Goal: Information Seeking & Learning: Learn about a topic

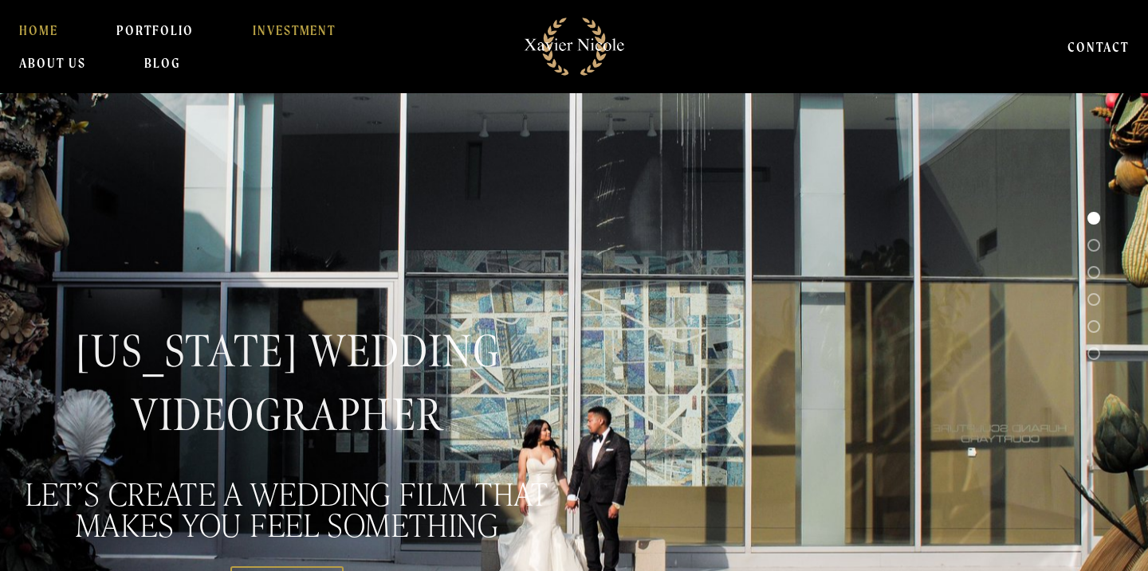
click at [278, 28] on link "INVESTMENT" at bounding box center [295, 30] width 84 height 32
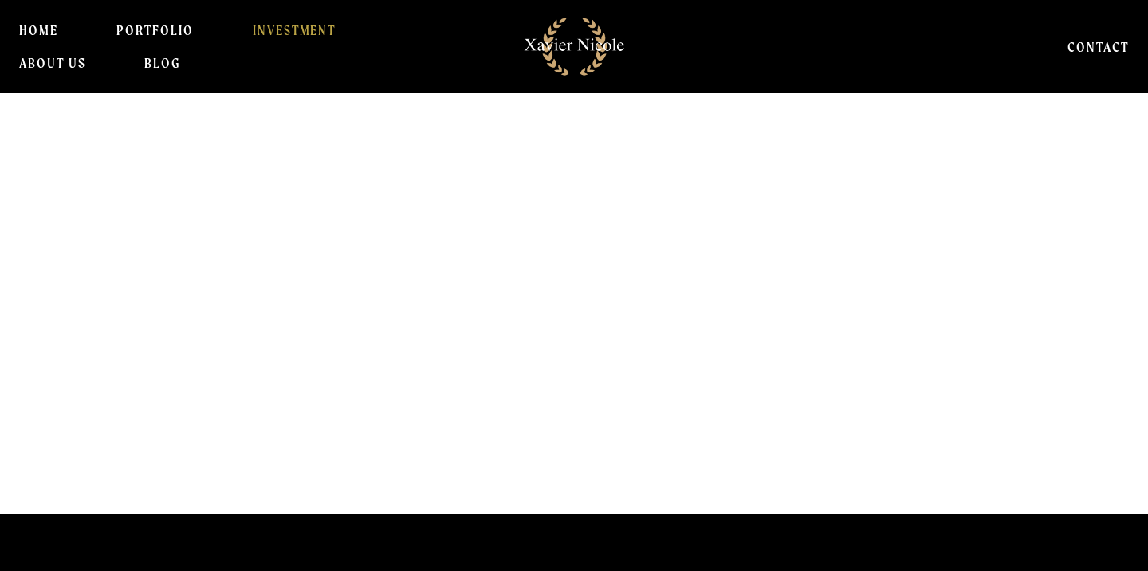
click at [550, 330] on h1 "Why Settle For ORDINARY ?" at bounding box center [526, 333] width 1025 height 63
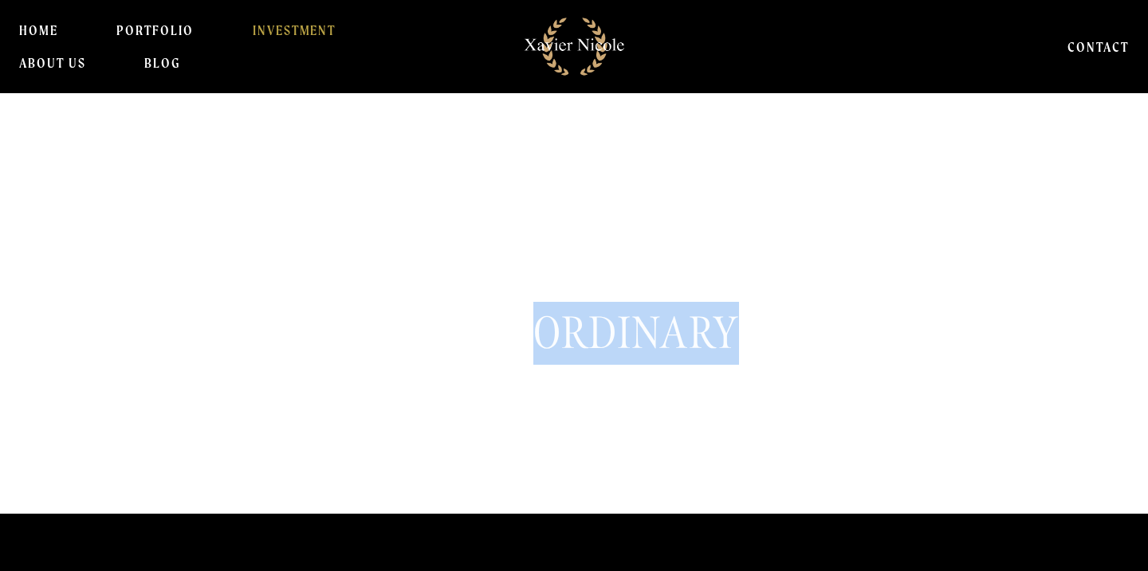
click at [550, 330] on h1 "Why Settle For ORDINARY ?" at bounding box center [526, 333] width 1025 height 63
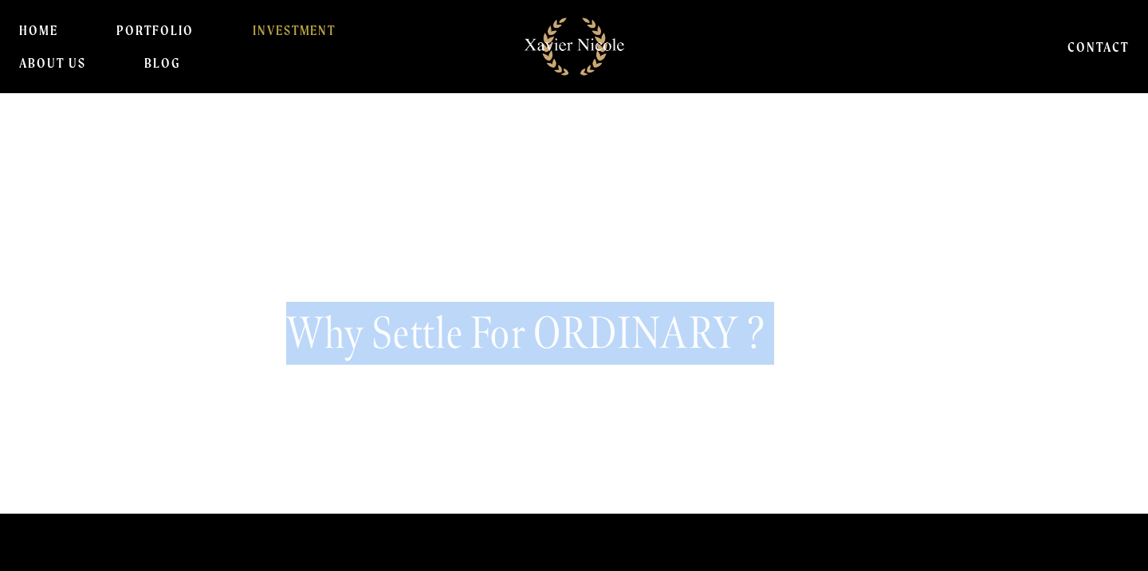
click at [550, 330] on h1 "Why Settle For ORDINARY ?" at bounding box center [526, 333] width 1025 height 63
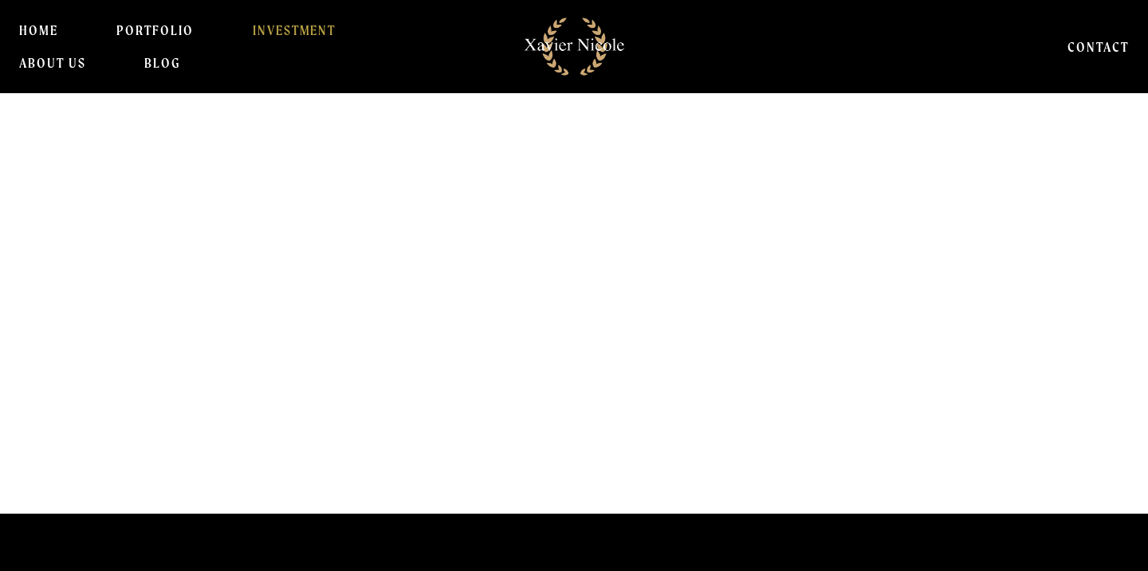
click at [550, 330] on h1 "Why Settle For ORDINARY ?" at bounding box center [526, 333] width 1025 height 63
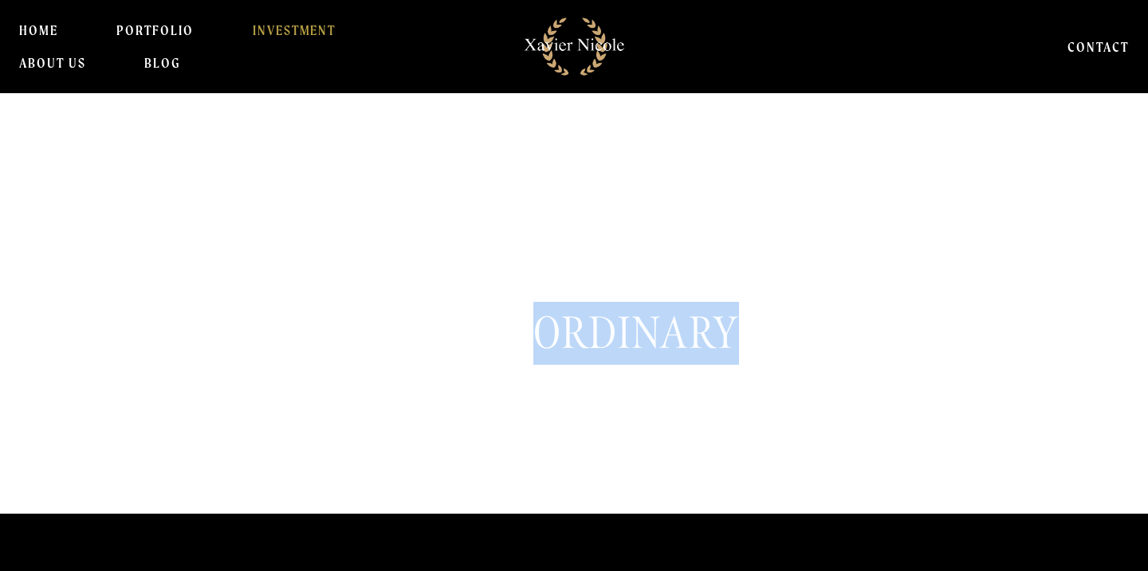
click at [550, 330] on h1 "Why Settle For ORDINARY ?" at bounding box center [526, 333] width 1025 height 63
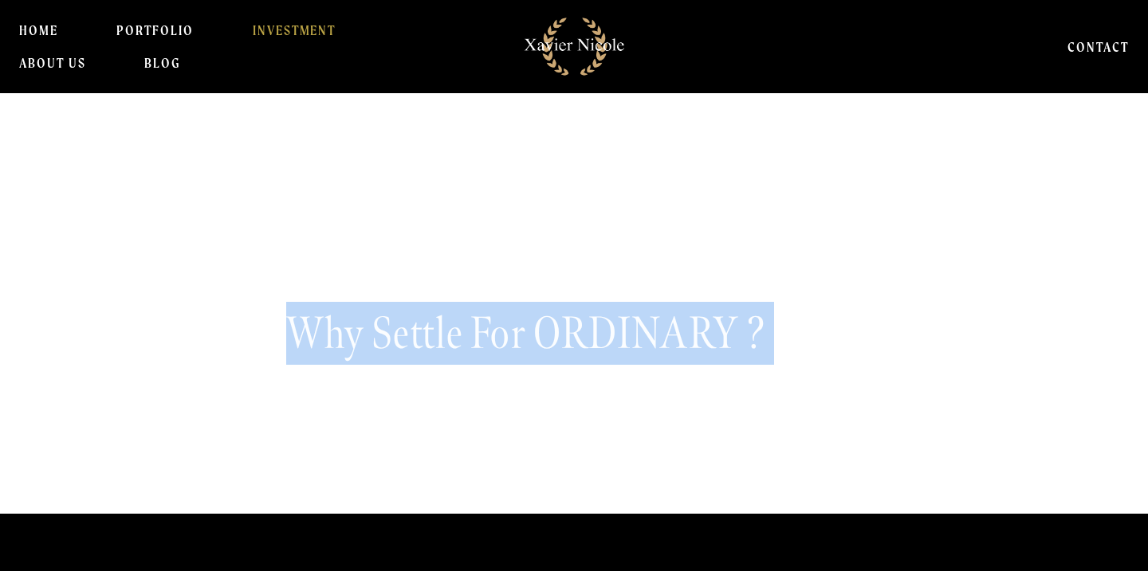
click at [550, 330] on h1 "Why Settle For ORDINARY ?" at bounding box center [526, 333] width 1025 height 63
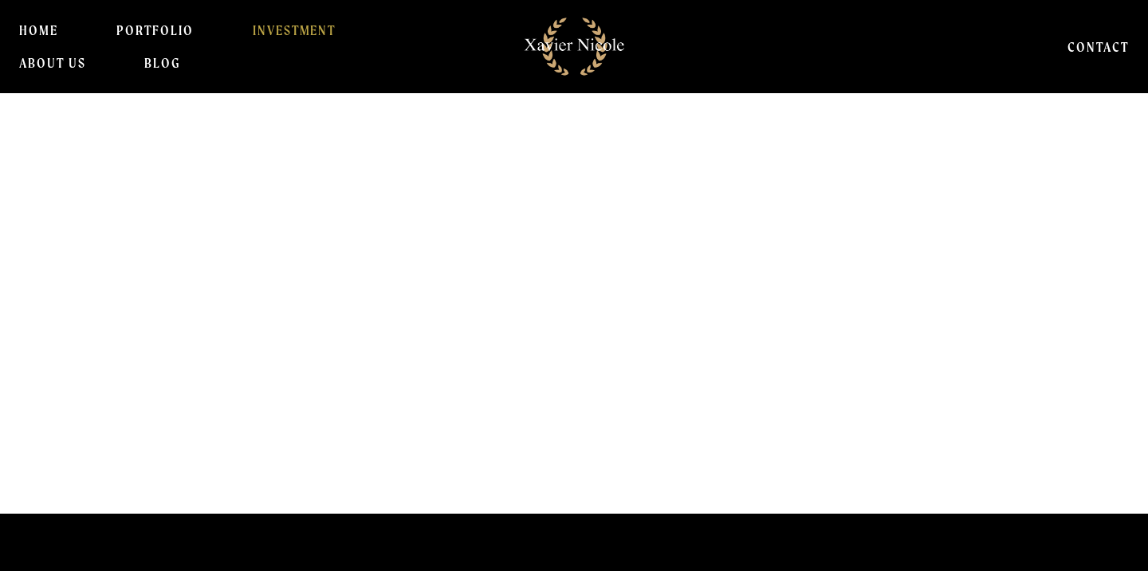
click at [550, 330] on h1 "Why Settle For ORDINARY ?" at bounding box center [526, 333] width 1025 height 63
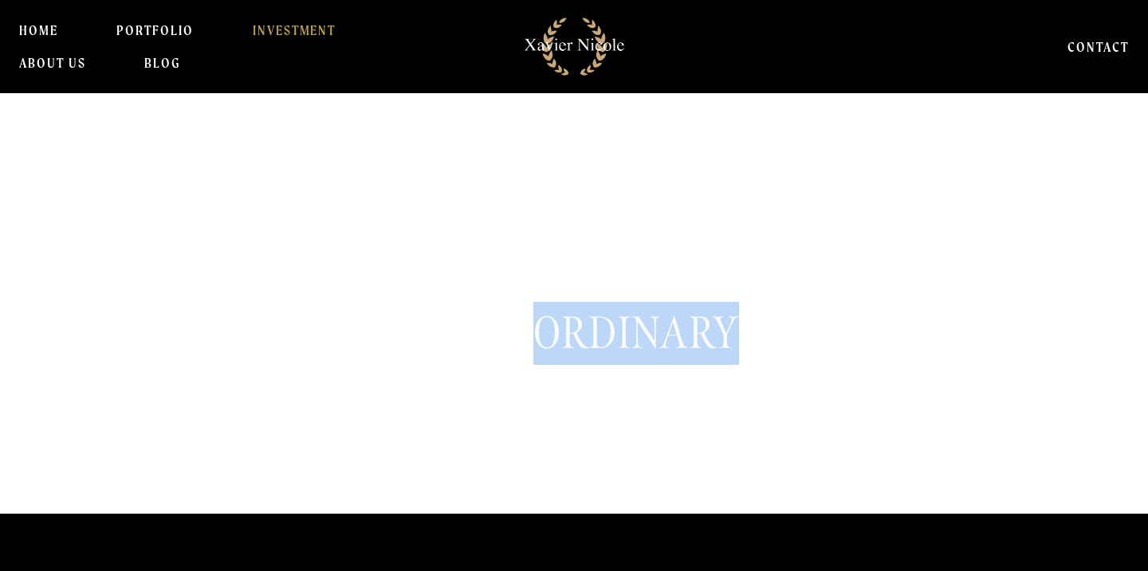
click at [550, 330] on h1 "Why Settle For ORDINARY ?" at bounding box center [526, 333] width 1025 height 63
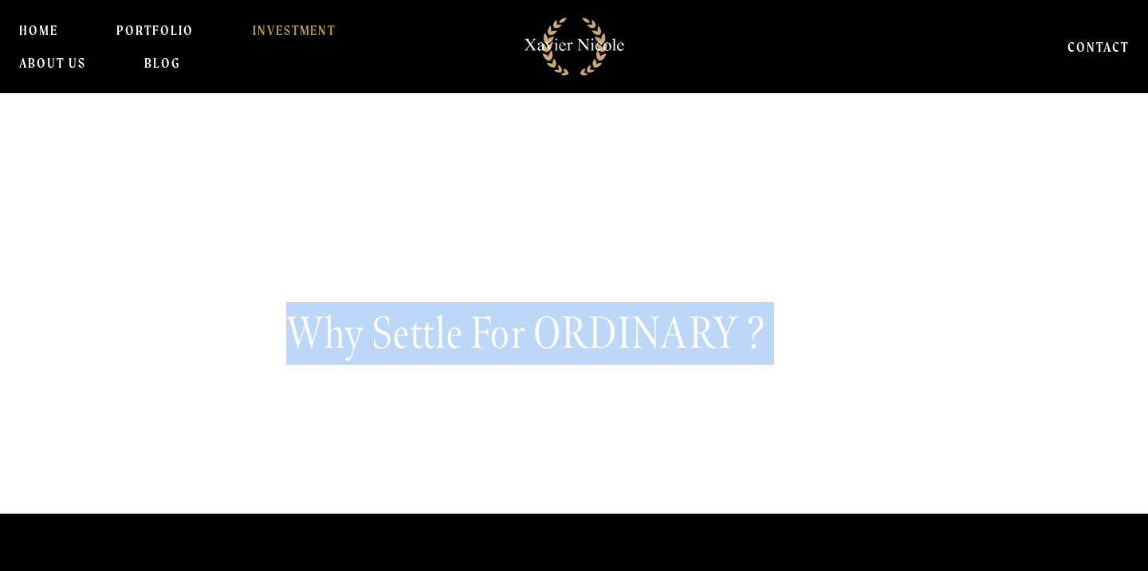
click at [550, 330] on h1 "Why Settle For ORDINARY ?" at bounding box center [526, 333] width 1025 height 63
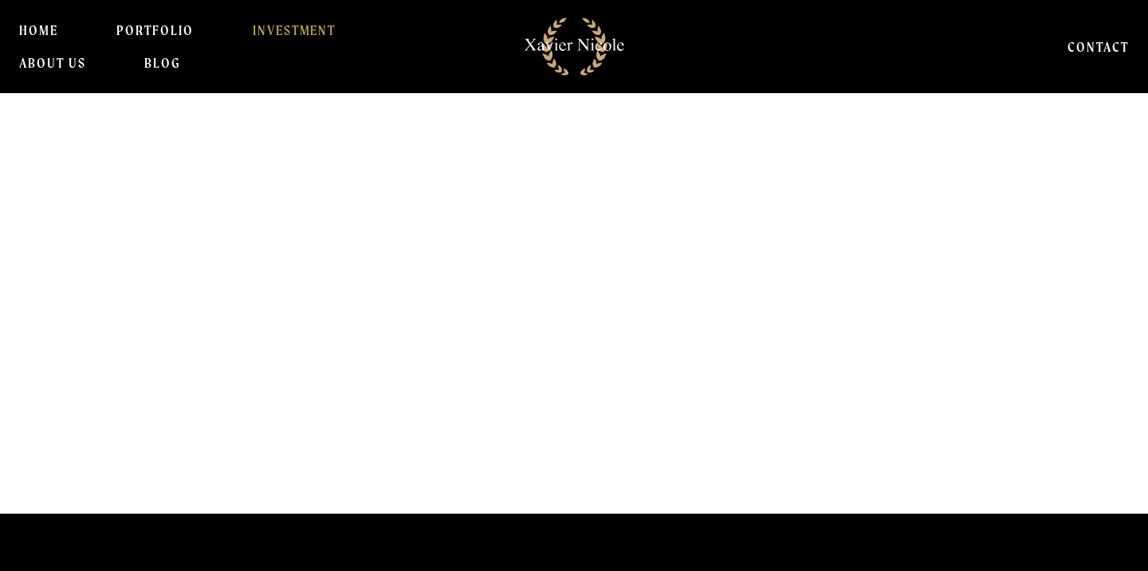
click at [550, 330] on h1 "Why Settle For ORDINARY ?" at bounding box center [526, 333] width 1025 height 63
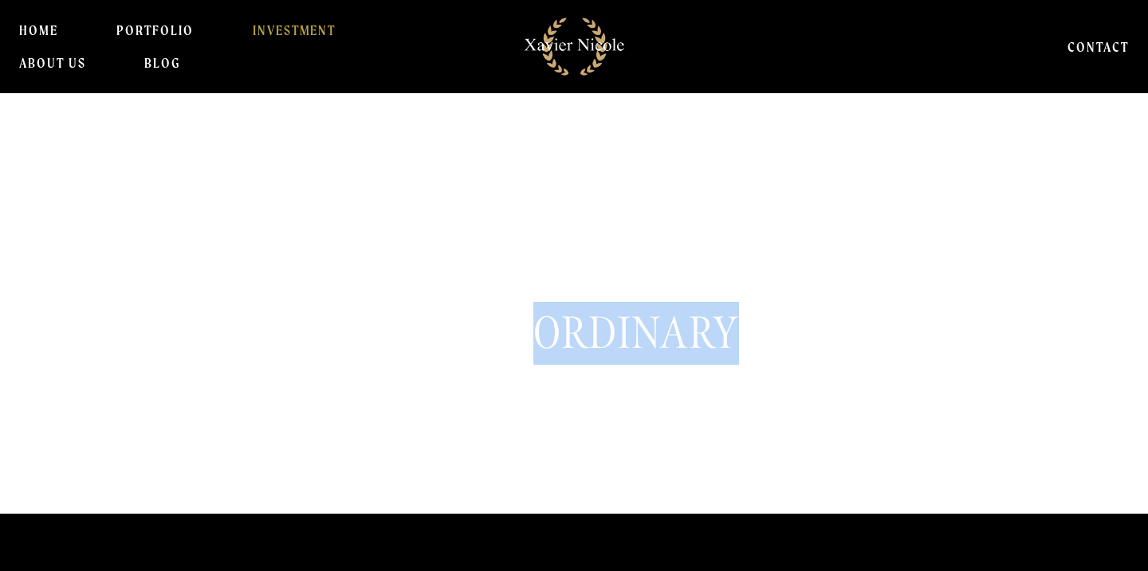
click at [550, 330] on h1 "Why Settle For ORDINARY ?" at bounding box center [526, 333] width 1025 height 63
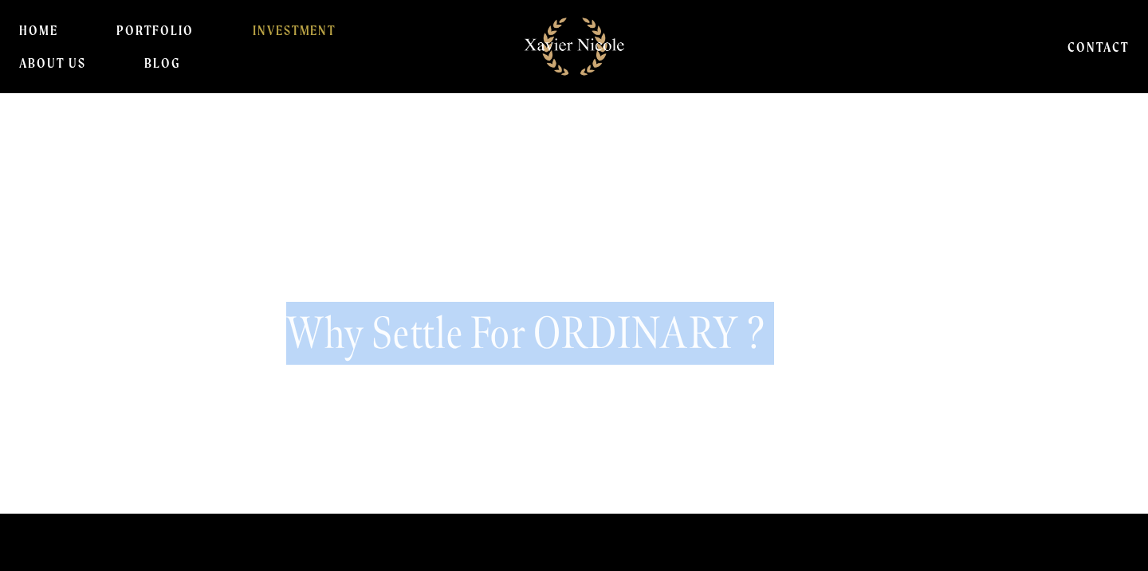
click at [550, 330] on h1 "Why Settle For ORDINARY ?" at bounding box center [526, 333] width 1025 height 63
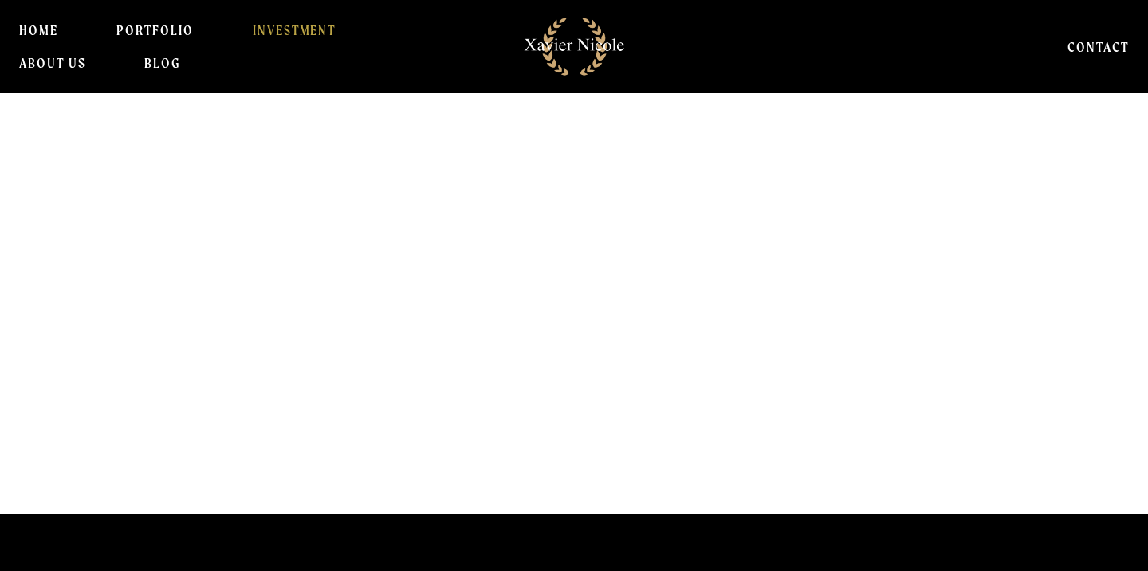
click at [508, 332] on h1 "Why Settle For ORDINARY ?" at bounding box center [526, 333] width 1025 height 63
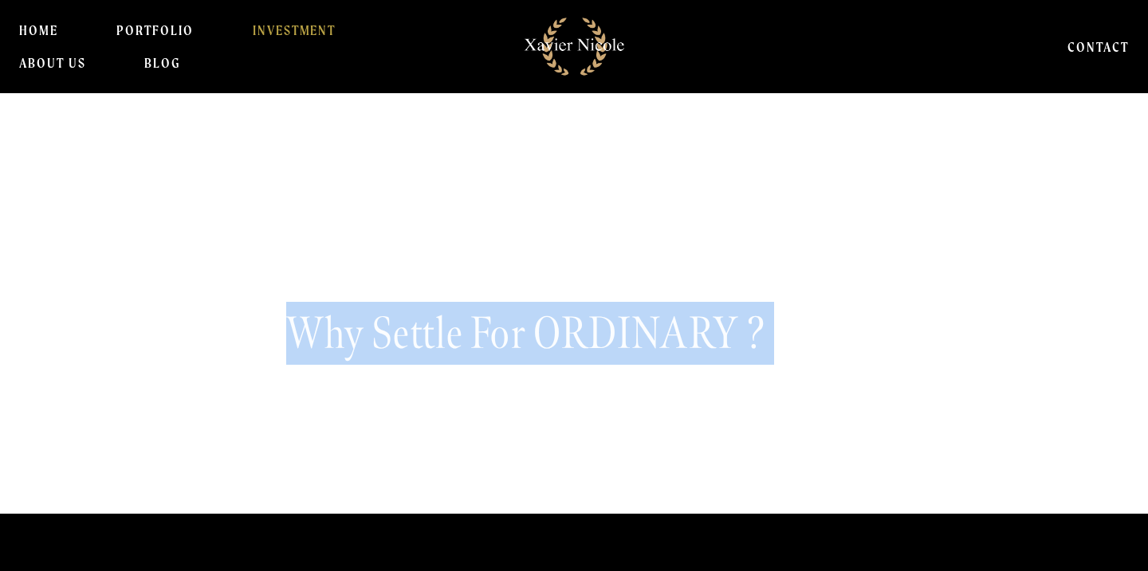
click at [508, 332] on h1 "Why Settle For ORDINARY ?" at bounding box center [526, 333] width 1025 height 63
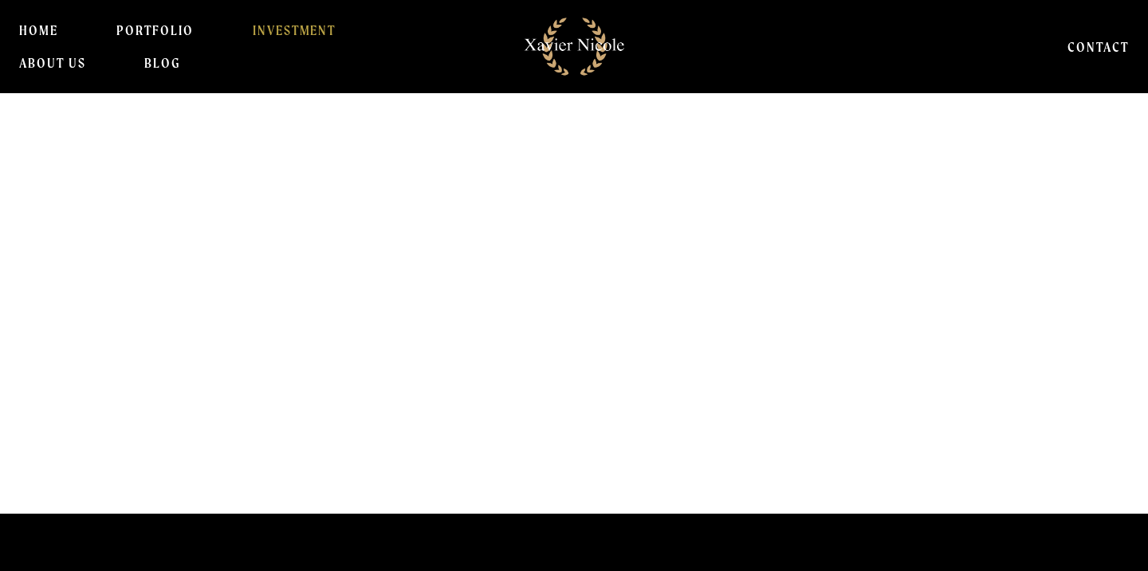
click at [530, 332] on h1 "Why Settle For ORDINARY ?" at bounding box center [526, 333] width 1025 height 63
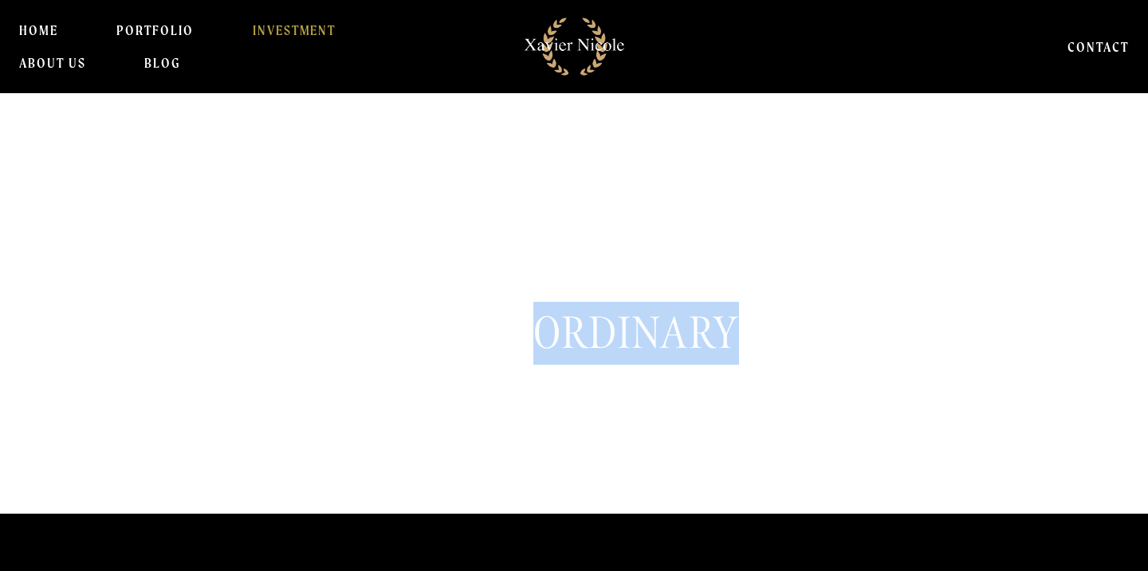
click at [530, 332] on h1 "Why Settle For ORDINARY ?" at bounding box center [526, 333] width 1025 height 63
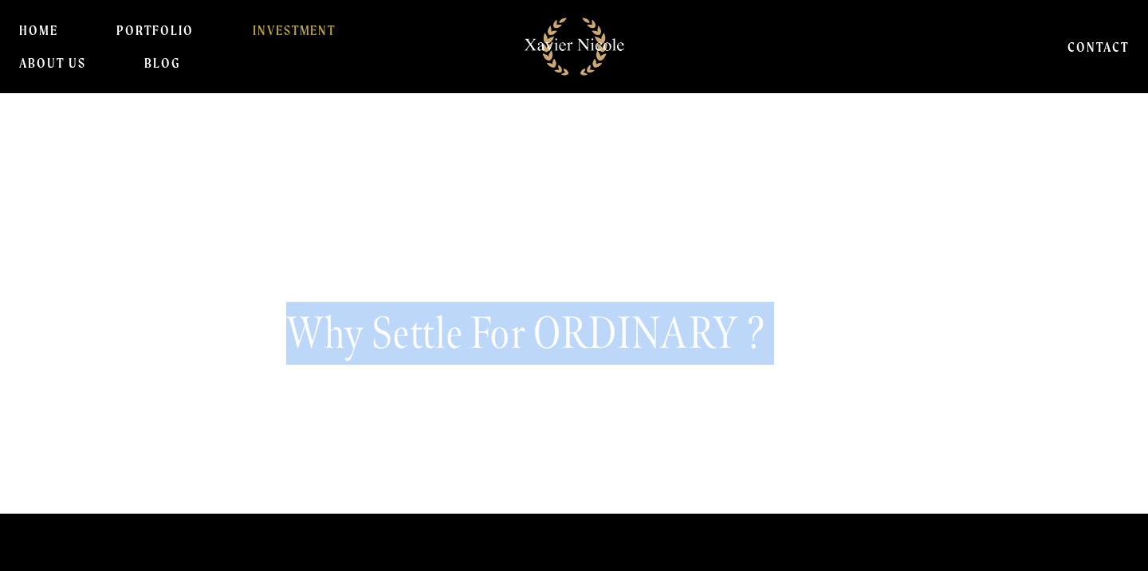
click at [530, 332] on h1 "Why Settle For ORDINARY ?" at bounding box center [526, 333] width 1025 height 63
click at [524, 332] on h1 "Why Settle For ORDINARY ?" at bounding box center [526, 333] width 1025 height 63
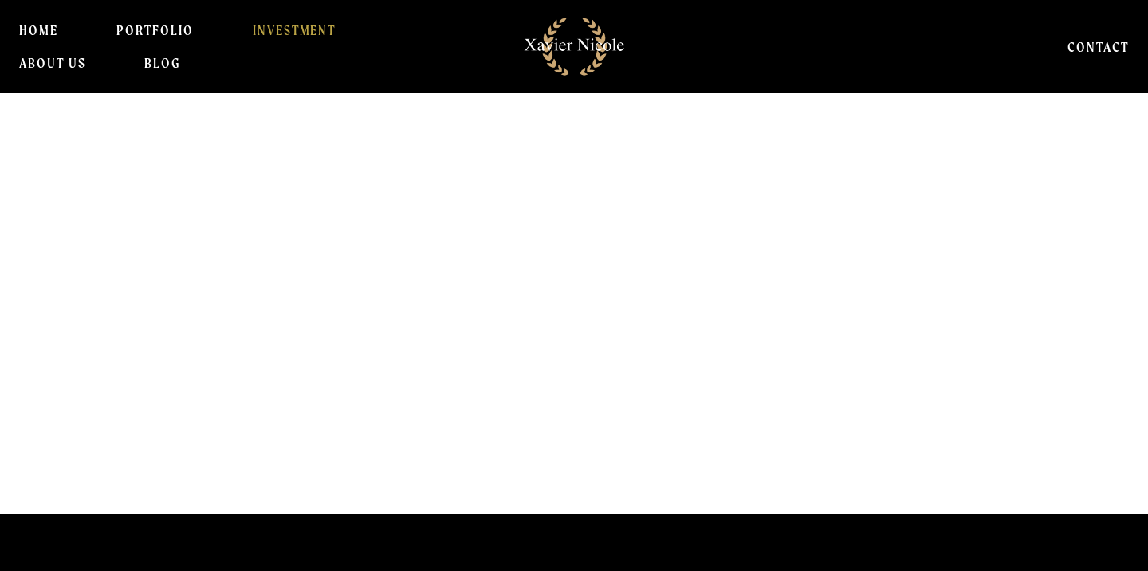
click at [532, 332] on h1 "Why Settle For ORDINARY ?" at bounding box center [526, 333] width 1025 height 63
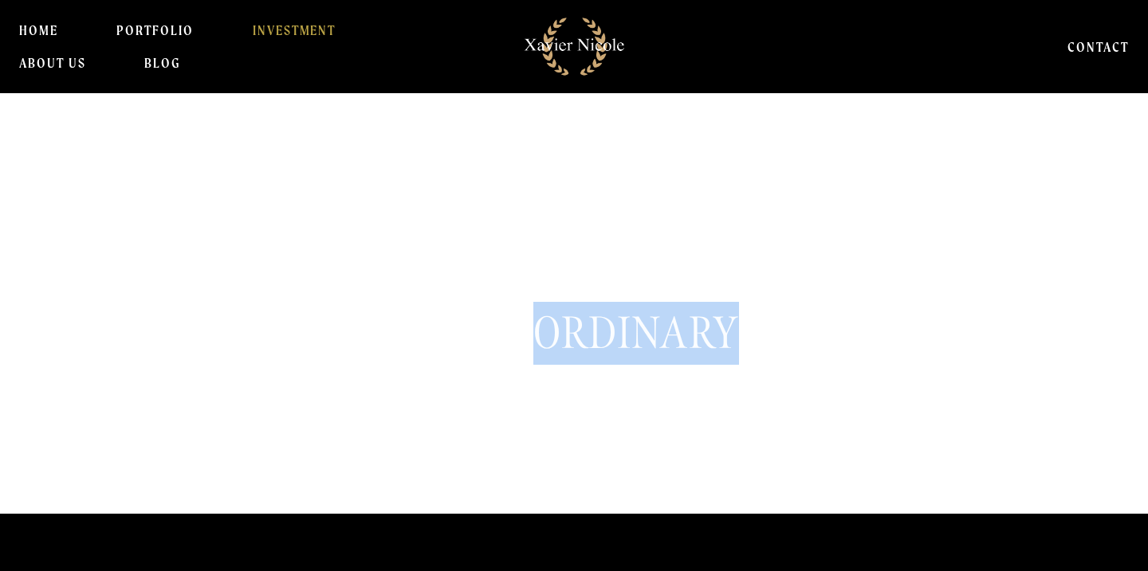
click at [532, 332] on h1 "Why Settle For ORDINARY ?" at bounding box center [526, 333] width 1025 height 63
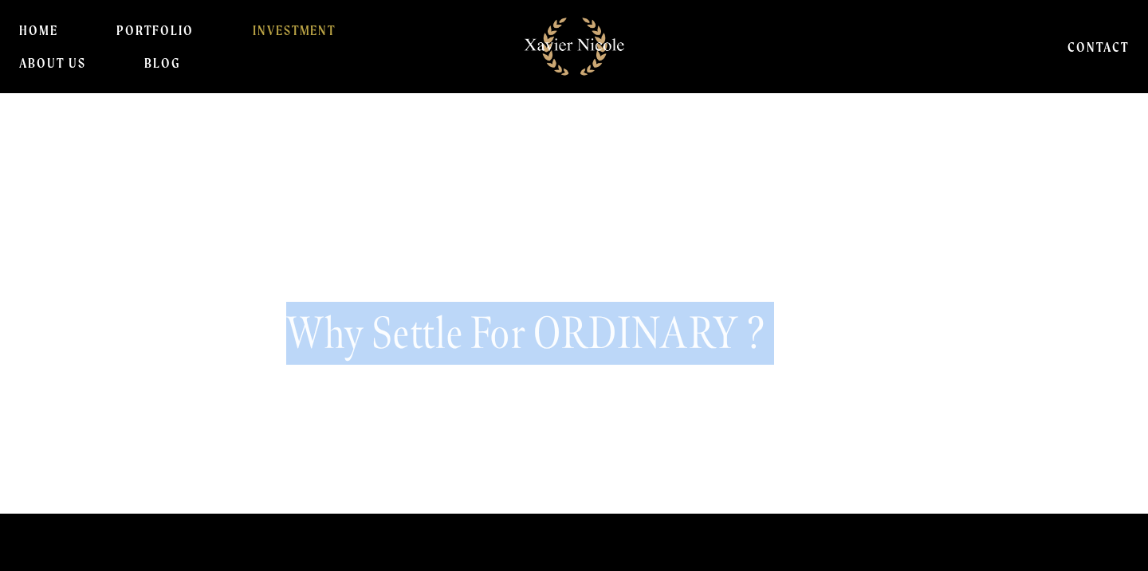
click at [532, 332] on h1 "Why Settle For ORDINARY ?" at bounding box center [526, 333] width 1025 height 63
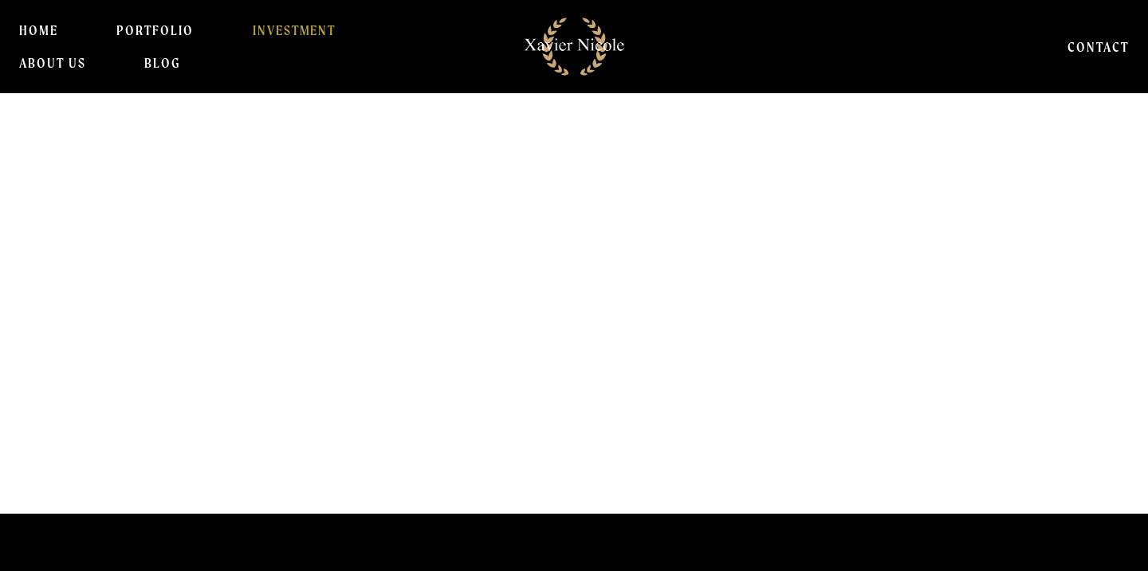
click at [532, 332] on h1 "Why Settle For ORDINARY ?" at bounding box center [526, 333] width 1025 height 63
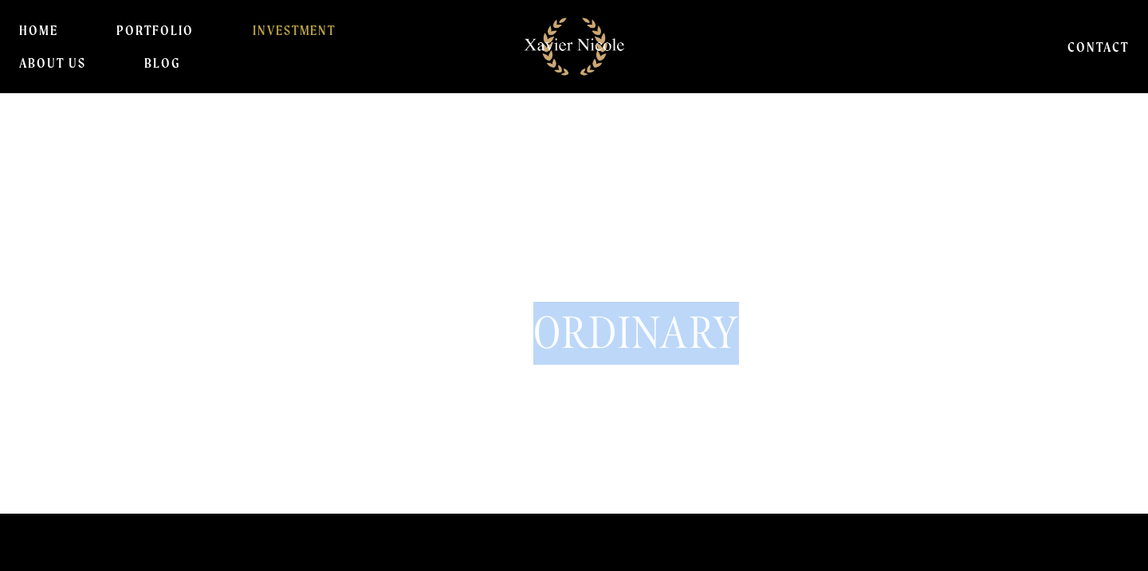
click at [532, 332] on h1 "Why Settle For ORDINARY ?" at bounding box center [526, 333] width 1025 height 63
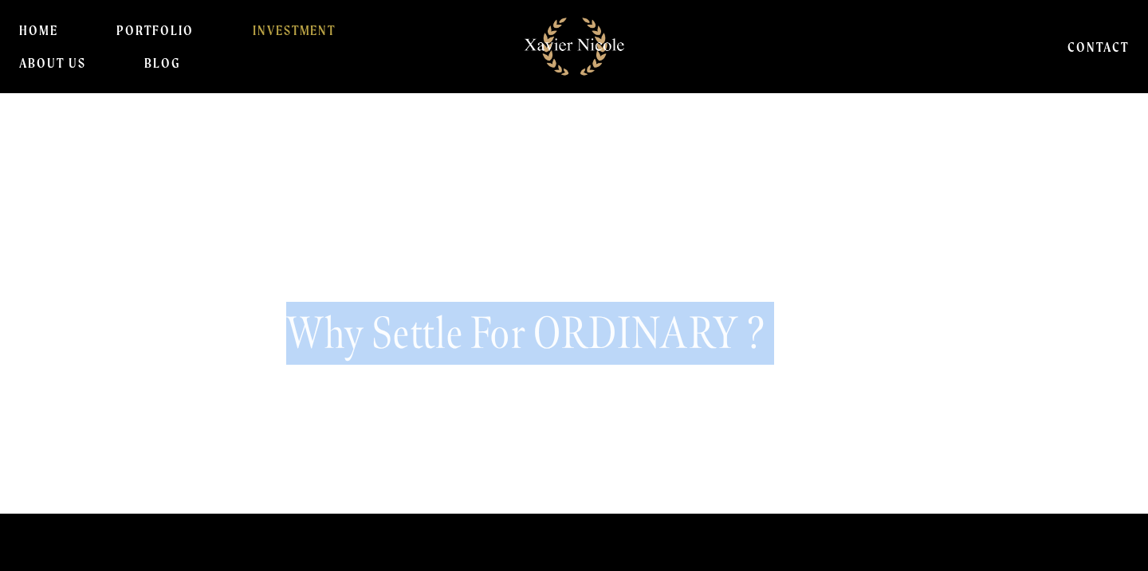
click at [532, 332] on h1 "Why Settle For ORDINARY ?" at bounding box center [526, 333] width 1025 height 63
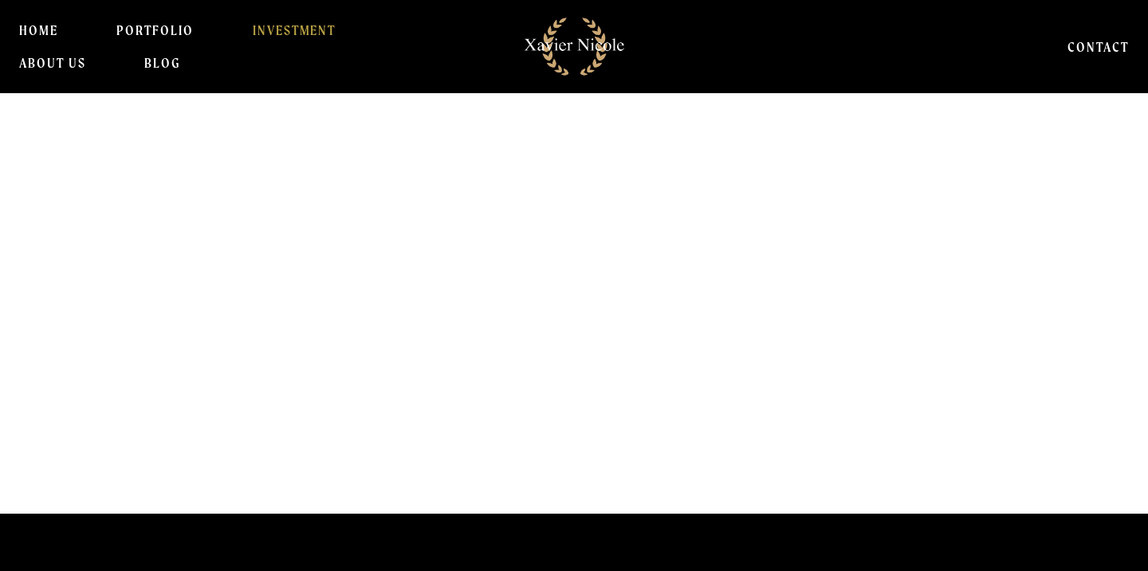
click at [532, 332] on h1 "Why Settle For ORDINARY ?" at bounding box center [526, 333] width 1025 height 63
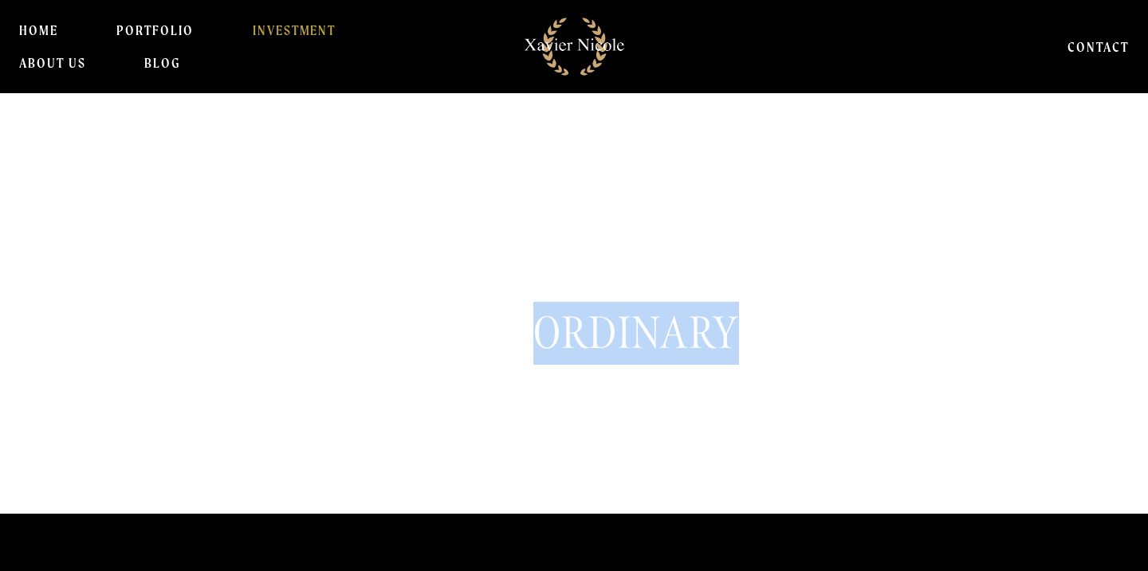
click at [532, 332] on h1 "Why Settle For ORDINARY ?" at bounding box center [526, 333] width 1025 height 63
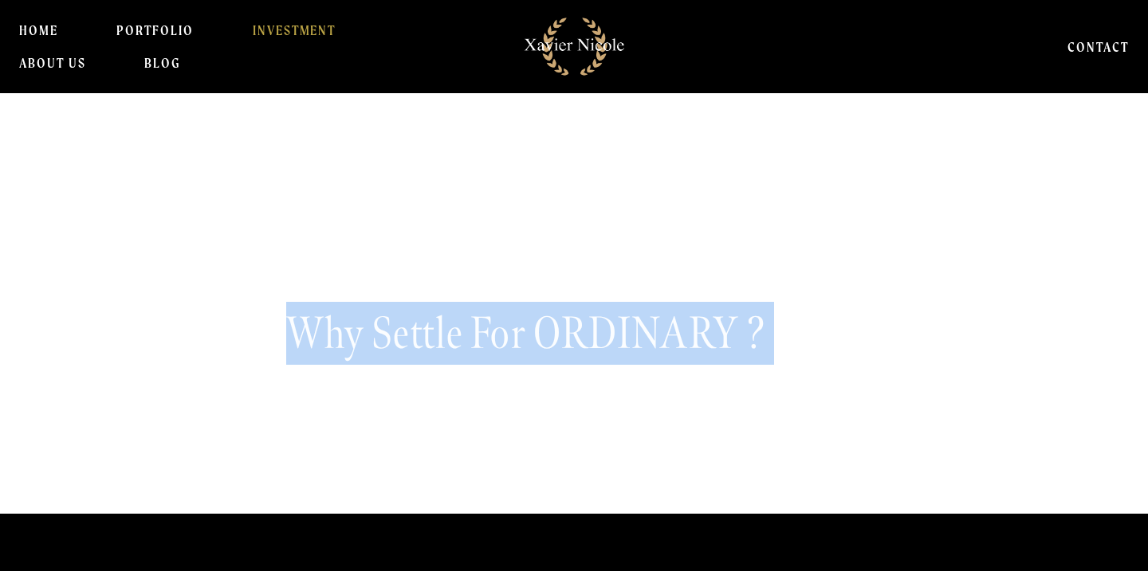
click at [532, 332] on h1 "Why Settle For ORDINARY ?" at bounding box center [526, 333] width 1025 height 63
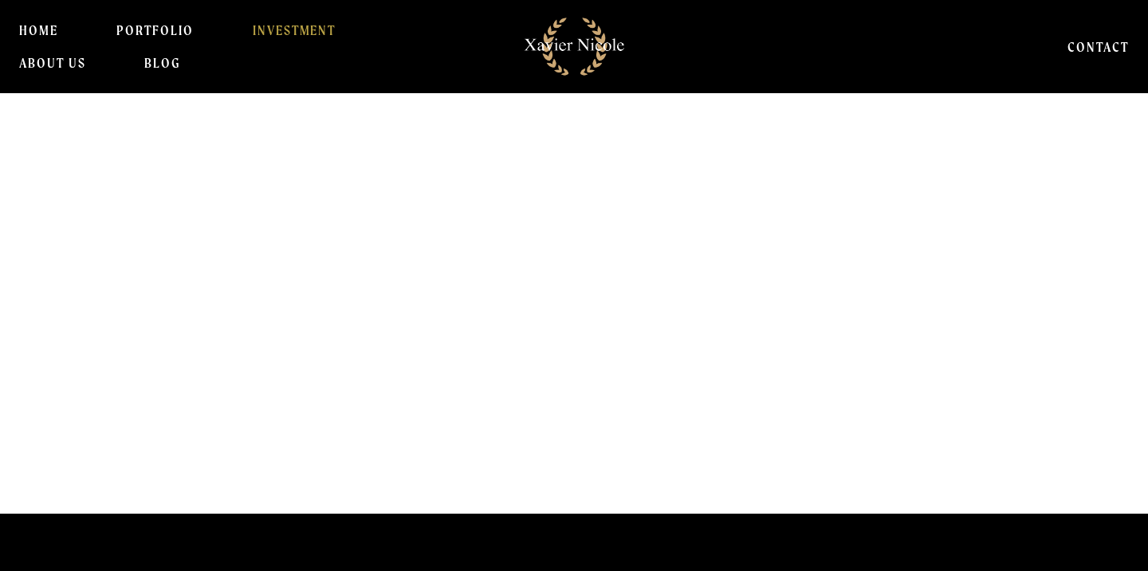
click at [532, 332] on h1 "Why Settle For ORDINARY ?" at bounding box center [526, 333] width 1025 height 63
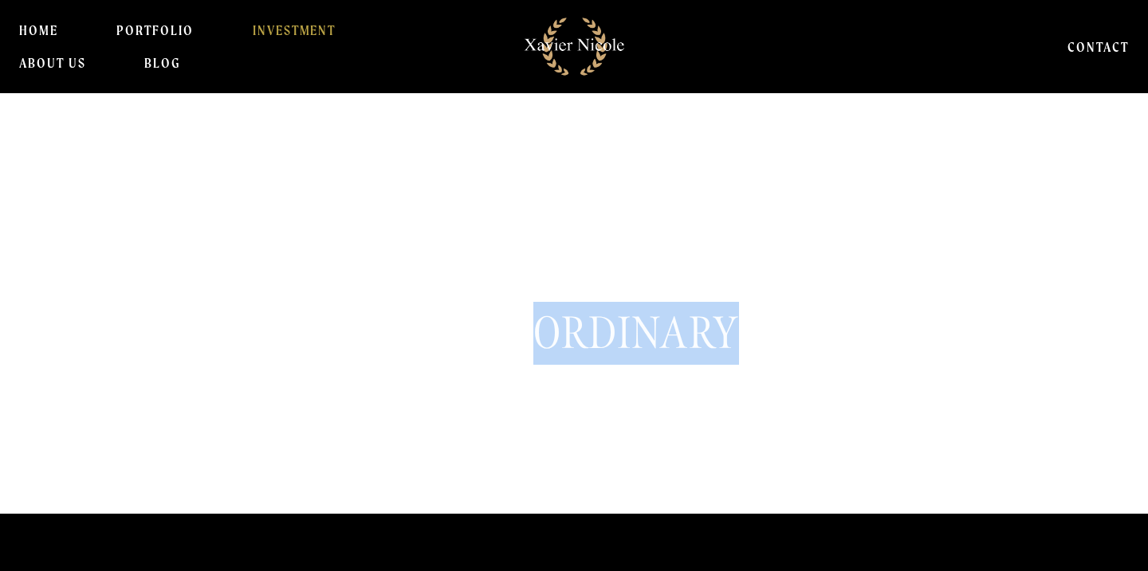
click at [532, 332] on h1 "Why Settle For ORDINARY ?" at bounding box center [526, 333] width 1025 height 63
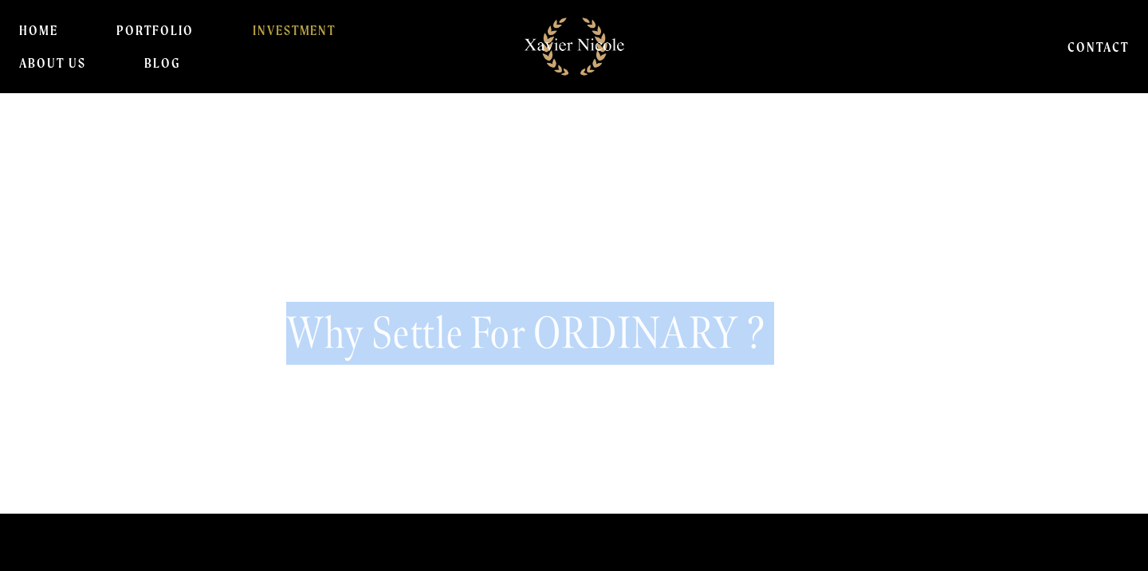
click at [532, 332] on h1 "Why Settle For ORDINARY ?" at bounding box center [526, 333] width 1025 height 63
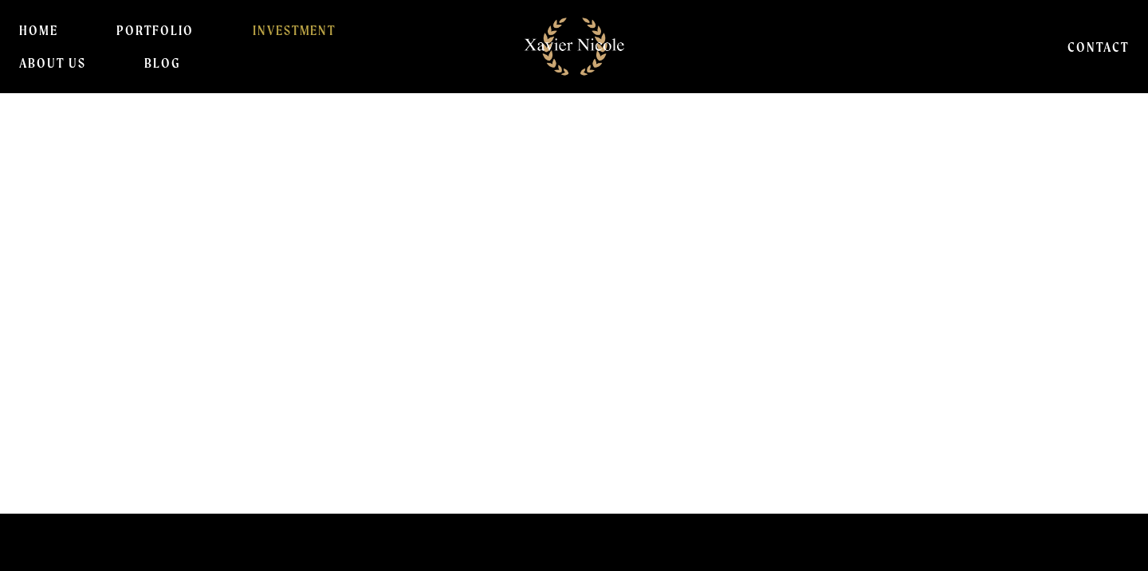
click at [532, 332] on h1 "Why Settle For ORDINARY ?" at bounding box center [526, 333] width 1025 height 63
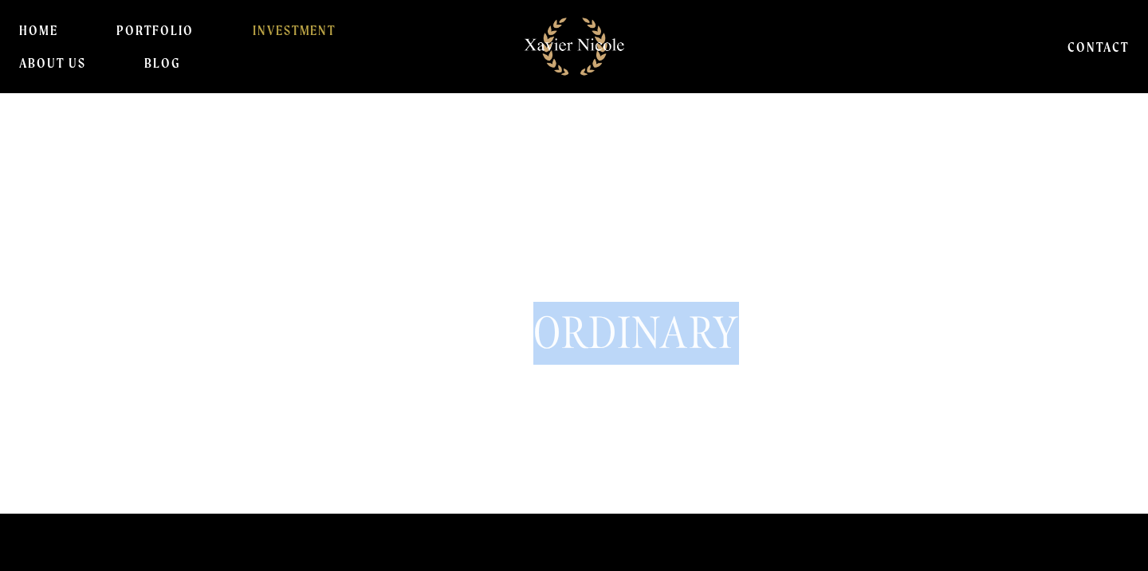
click at [532, 332] on h1 "Why Settle For ORDINARY ?" at bounding box center [526, 333] width 1025 height 63
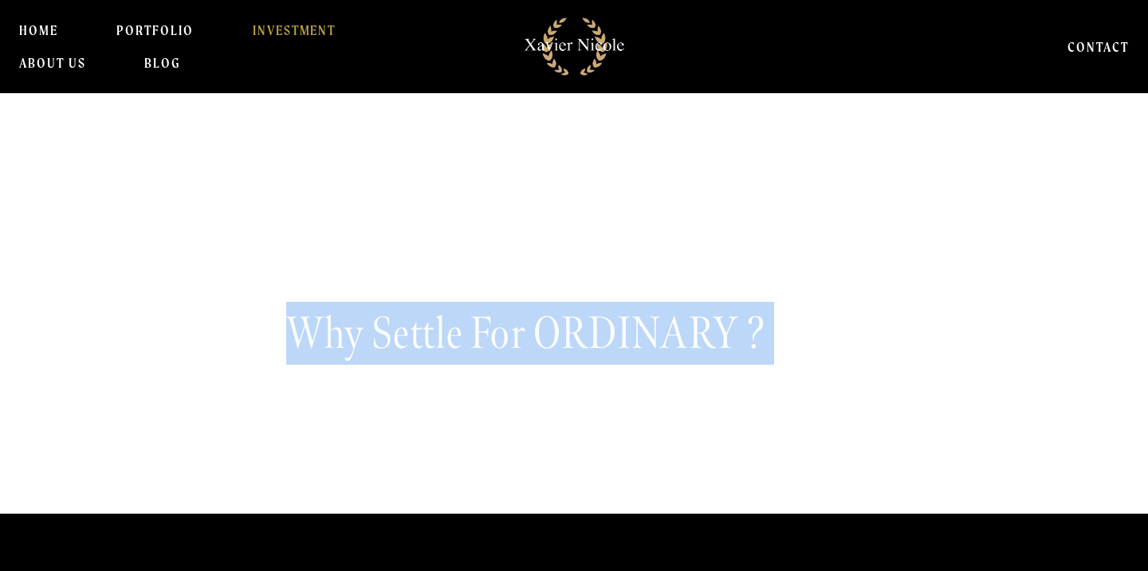
click at [532, 332] on h1 "Why Settle For ORDINARY ?" at bounding box center [526, 333] width 1025 height 63
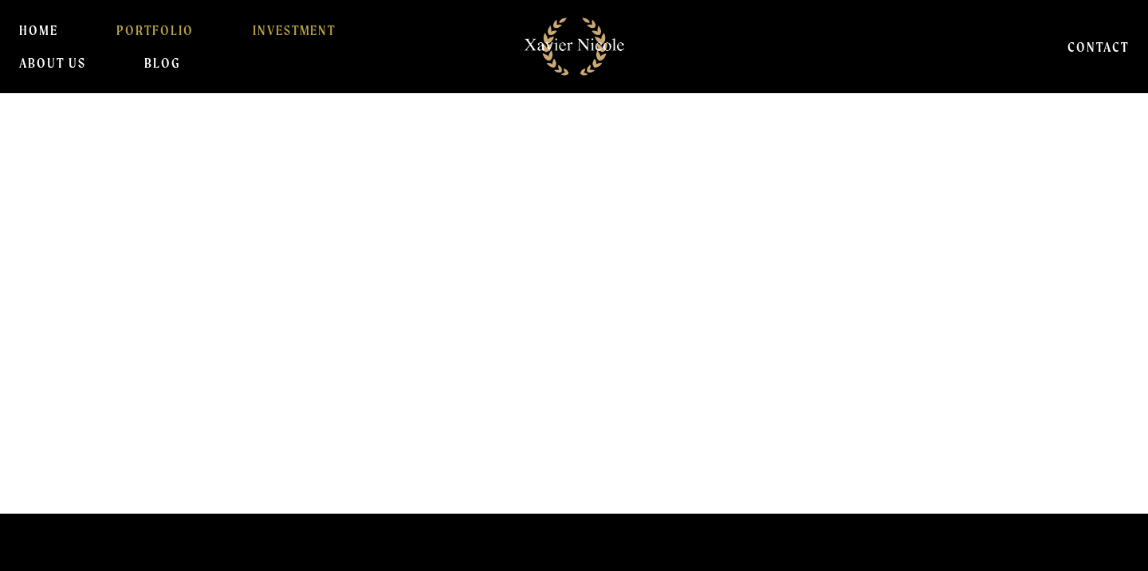
click at [144, 27] on link "PORTFOLIO" at bounding box center [154, 30] width 77 height 32
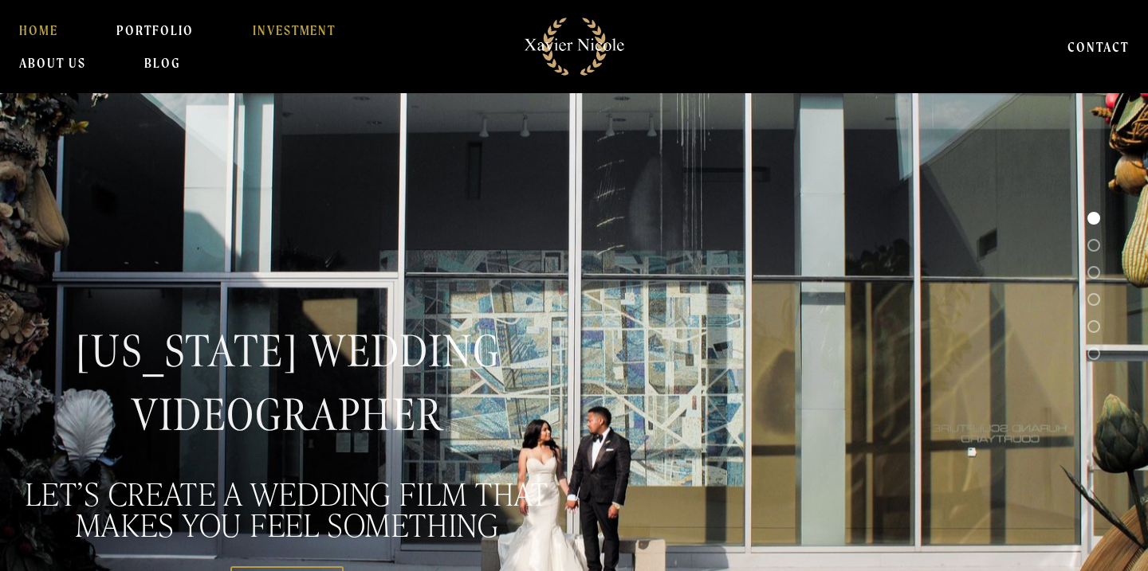
click at [272, 26] on link "INVESTMENT" at bounding box center [295, 30] width 84 height 32
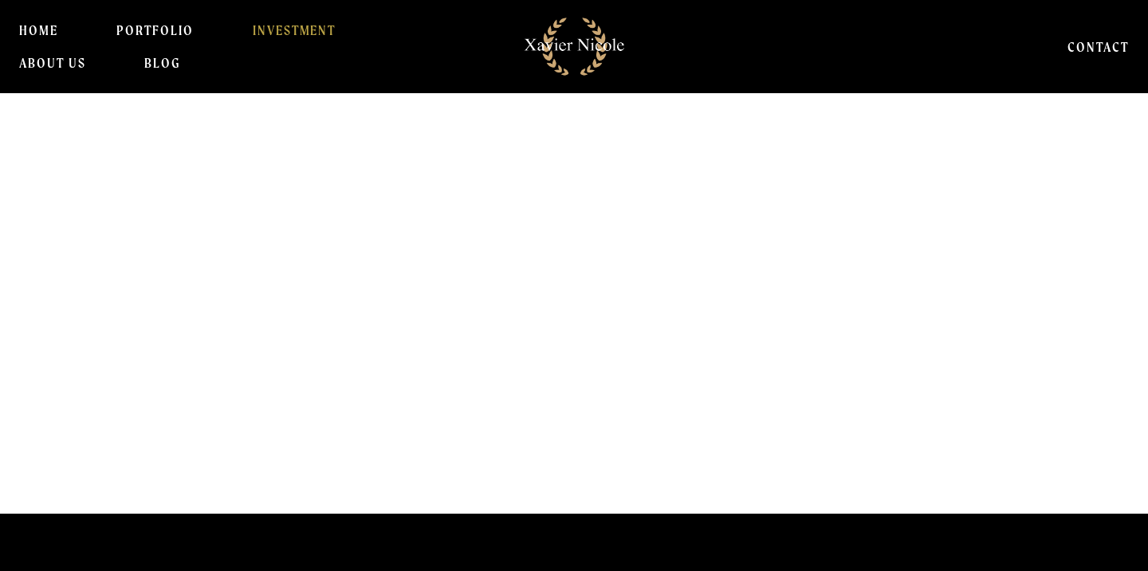
click at [677, 326] on h1 "Why Settle For ORDINARY ?" at bounding box center [526, 333] width 1025 height 63
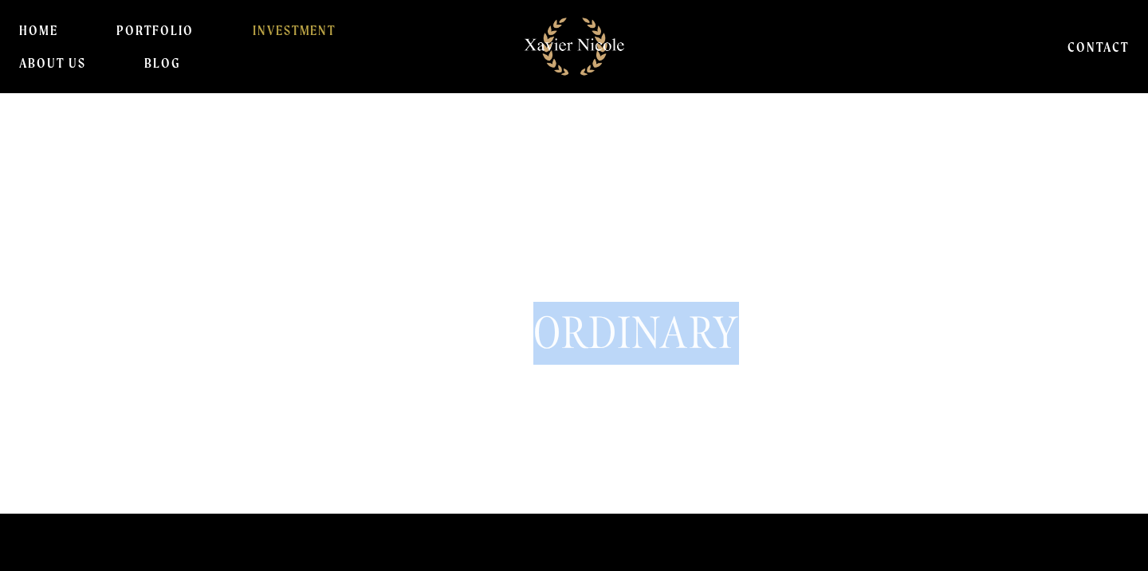
click at [677, 326] on h1 "Why Settle For ORDINARY ?" at bounding box center [526, 333] width 1025 height 63
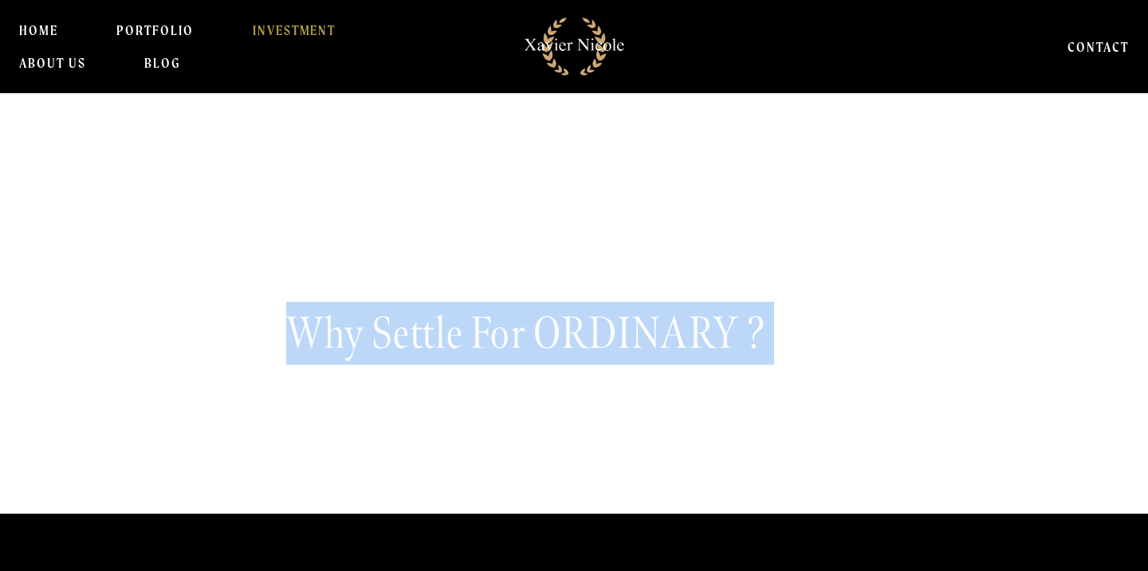
click at [677, 326] on h1 "Why Settle For ORDINARY ?" at bounding box center [526, 333] width 1025 height 63
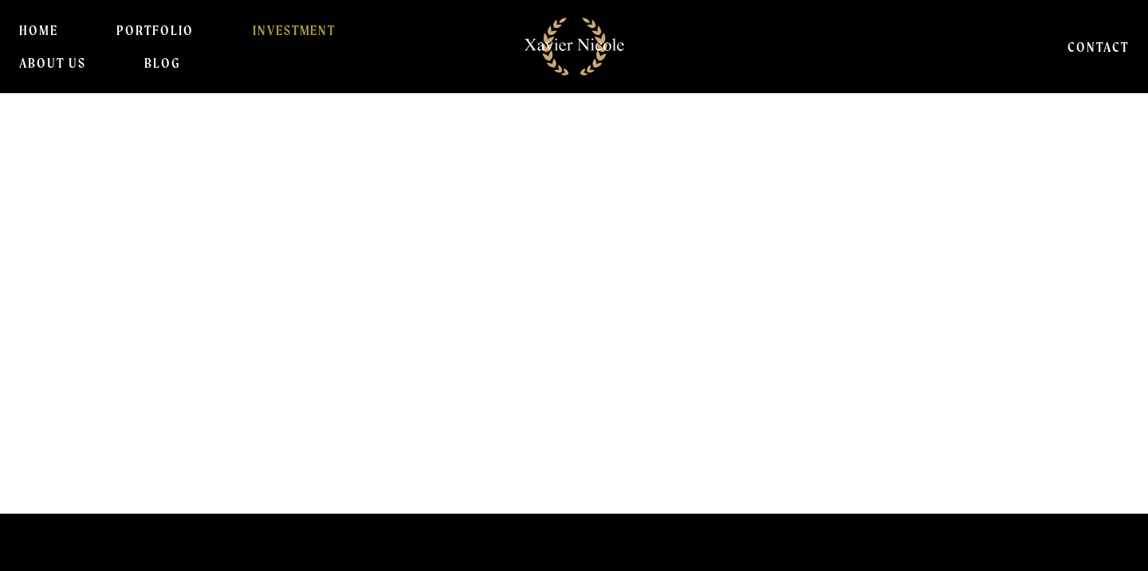
click at [677, 326] on h1 "Why Settle For ORDINARY ?" at bounding box center [526, 333] width 1025 height 63
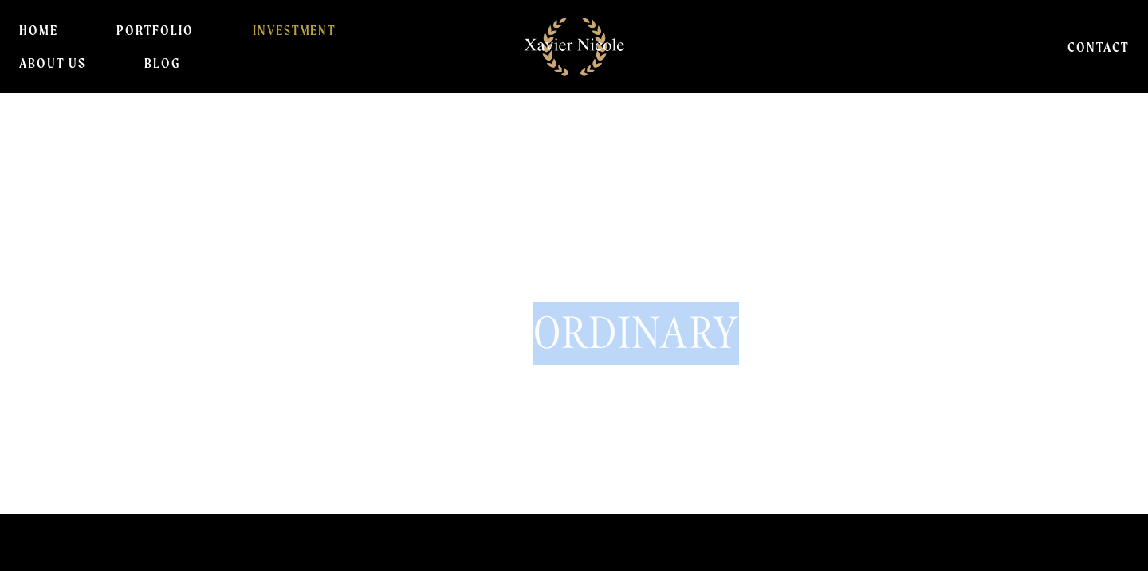
click at [677, 326] on h1 "Why Settle For ORDINARY ?" at bounding box center [526, 333] width 1025 height 63
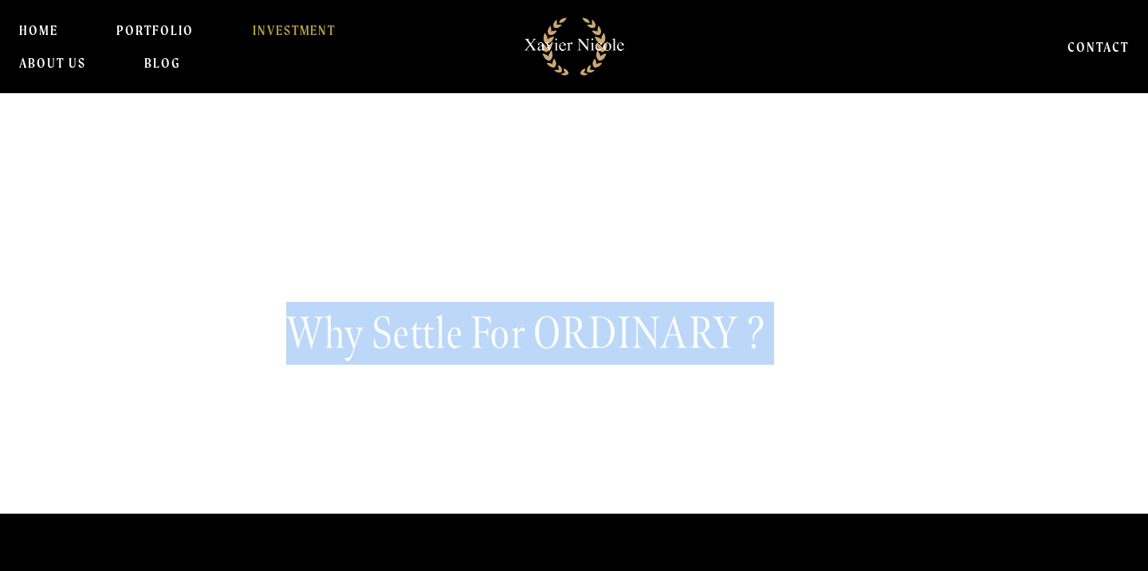
click at [677, 326] on h1 "Why Settle For ORDINARY ?" at bounding box center [526, 333] width 1025 height 63
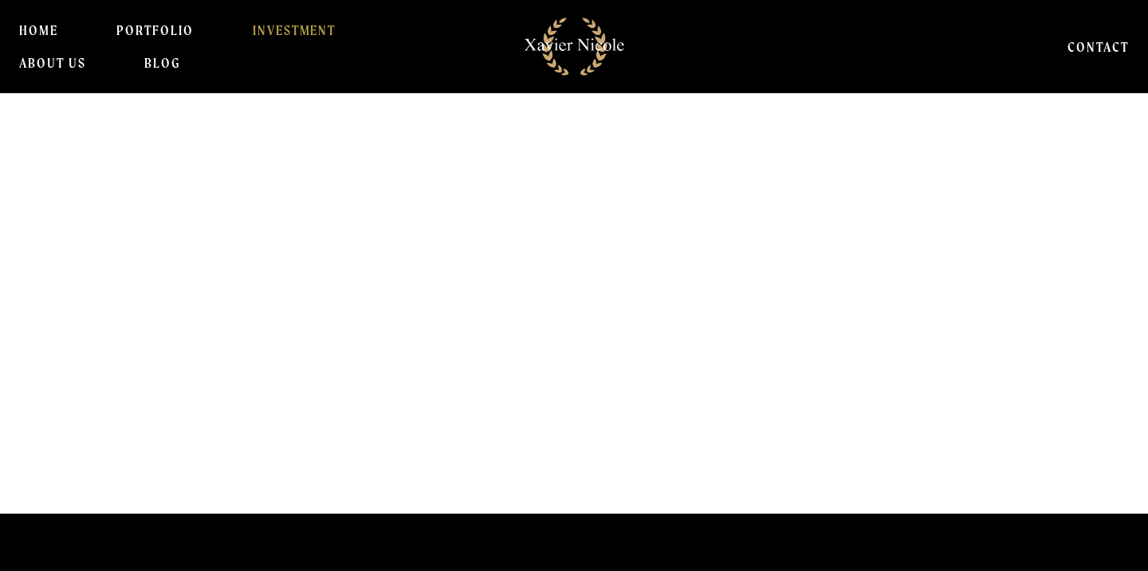
click at [677, 326] on h1 "Why Settle For ORDINARY ?" at bounding box center [526, 333] width 1025 height 63
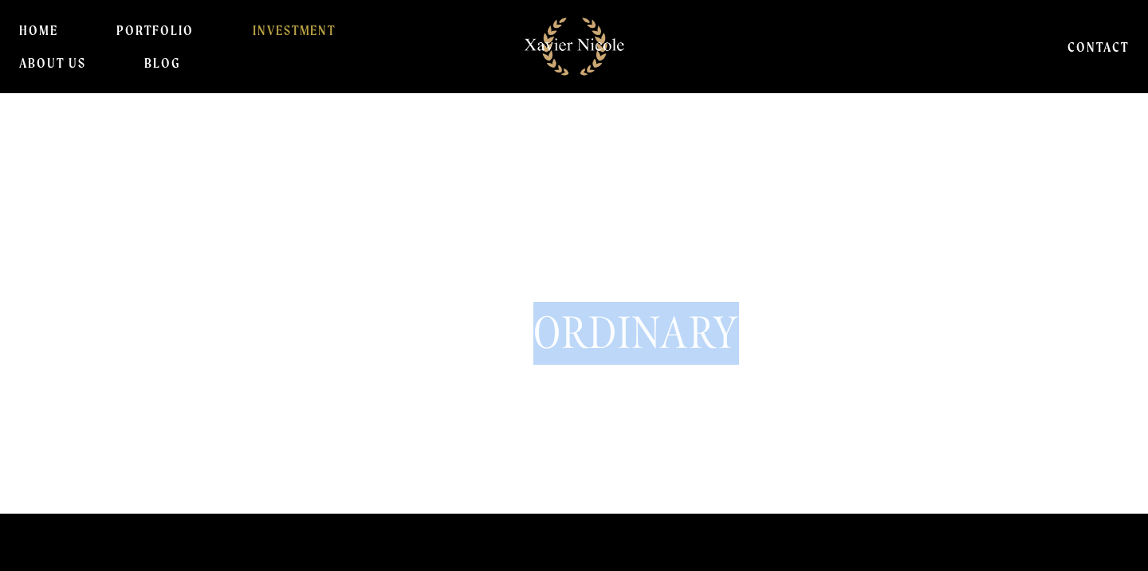
click at [677, 326] on h1 "Why Settle For ORDINARY ?" at bounding box center [526, 333] width 1025 height 63
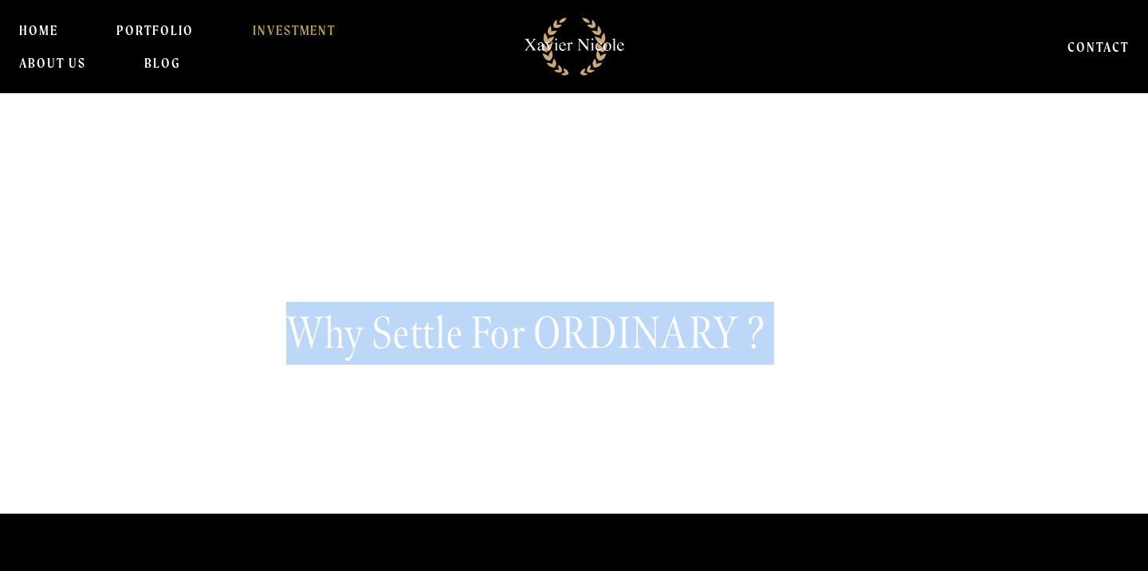
click at [677, 326] on h1 "Why Settle For ORDINARY ?" at bounding box center [526, 333] width 1025 height 63
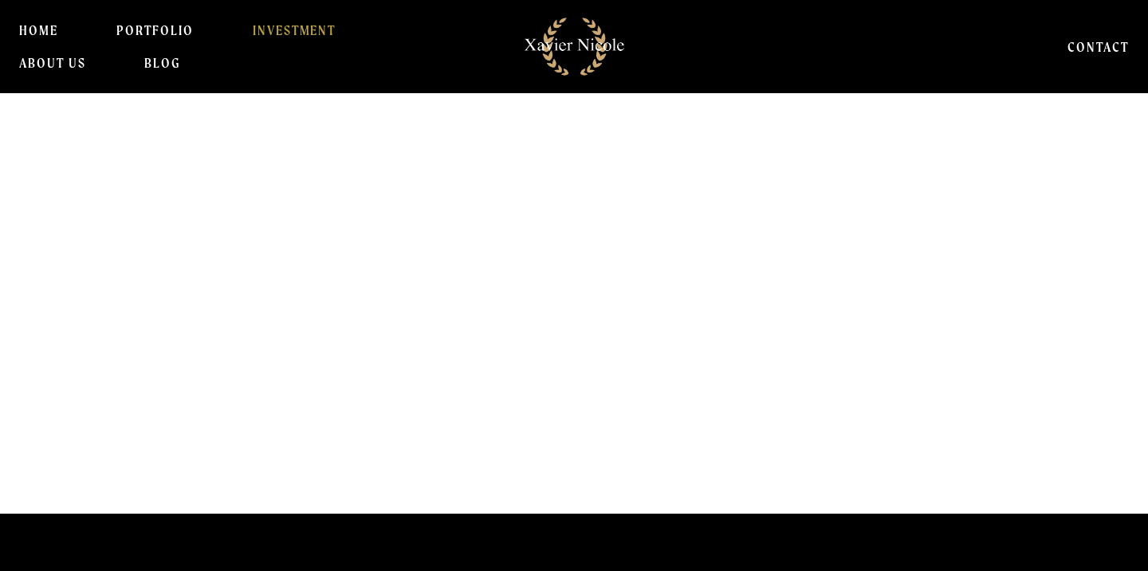
click at [677, 326] on h1 "Why Settle For ORDINARY ?" at bounding box center [526, 333] width 1025 height 63
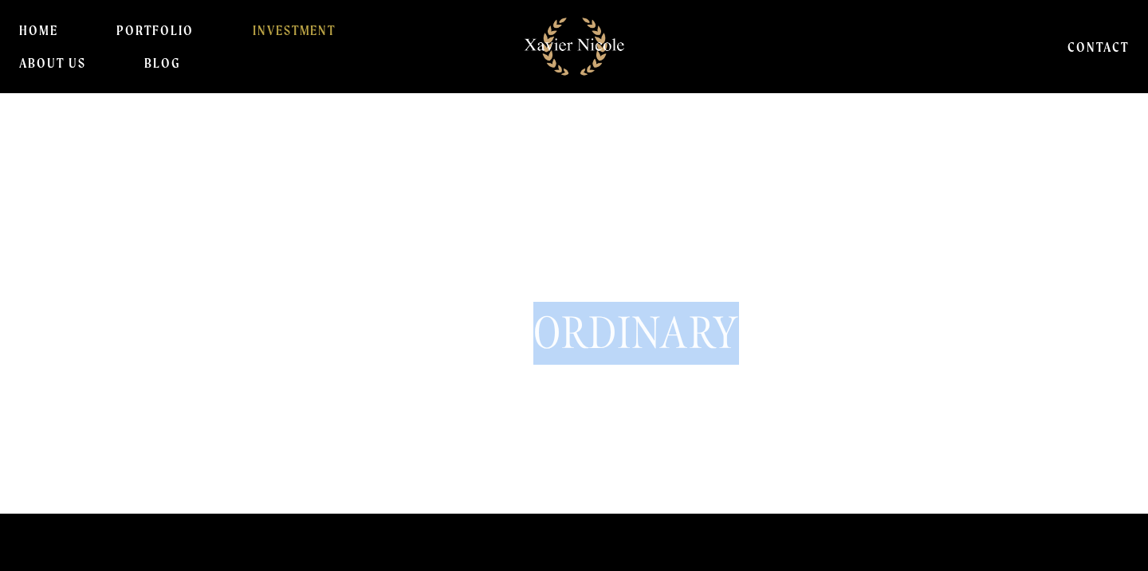
click at [677, 326] on h1 "Why Settle For ORDINARY ?" at bounding box center [526, 333] width 1025 height 63
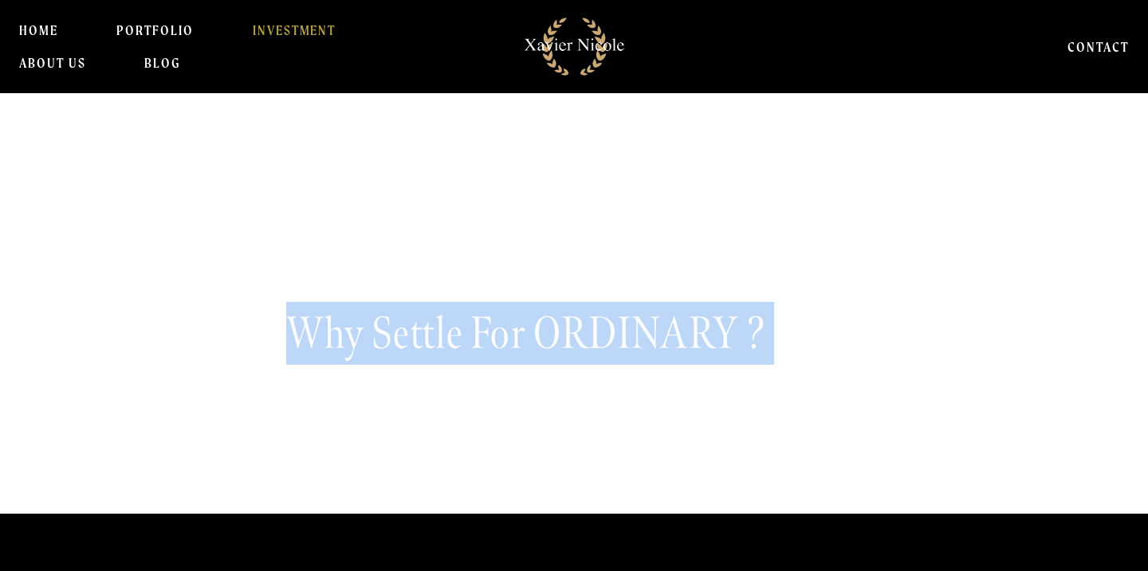
click at [677, 326] on h1 "Why Settle For ORDINARY ?" at bounding box center [526, 333] width 1025 height 63
click at [673, 329] on h1 "Why Settle For ORDINARY ?" at bounding box center [526, 333] width 1025 height 63
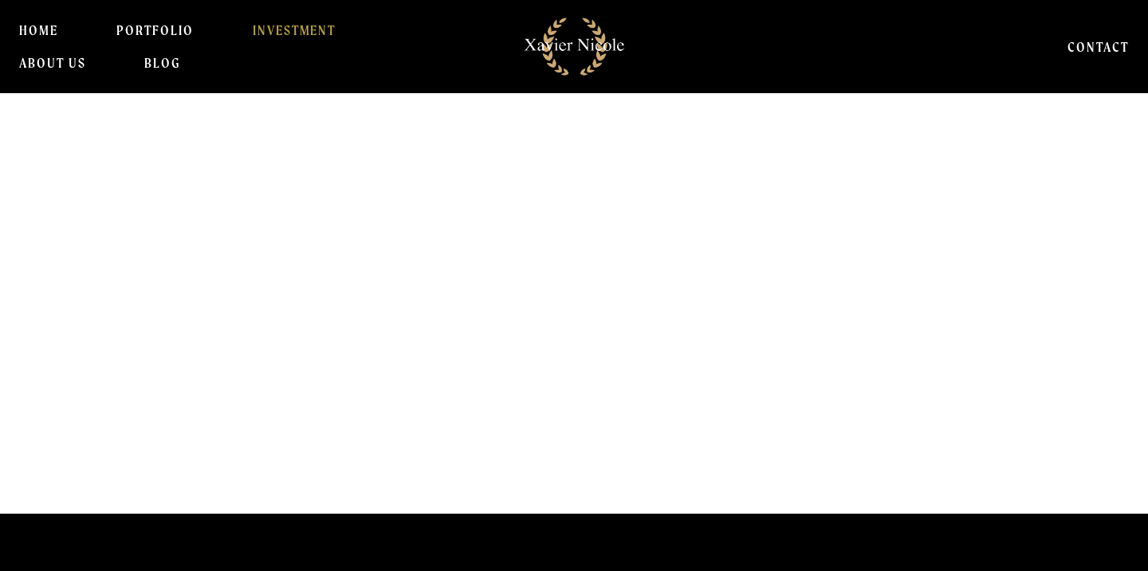
click at [673, 329] on h1 "Why Settle For ORDINARY ?" at bounding box center [526, 333] width 1025 height 63
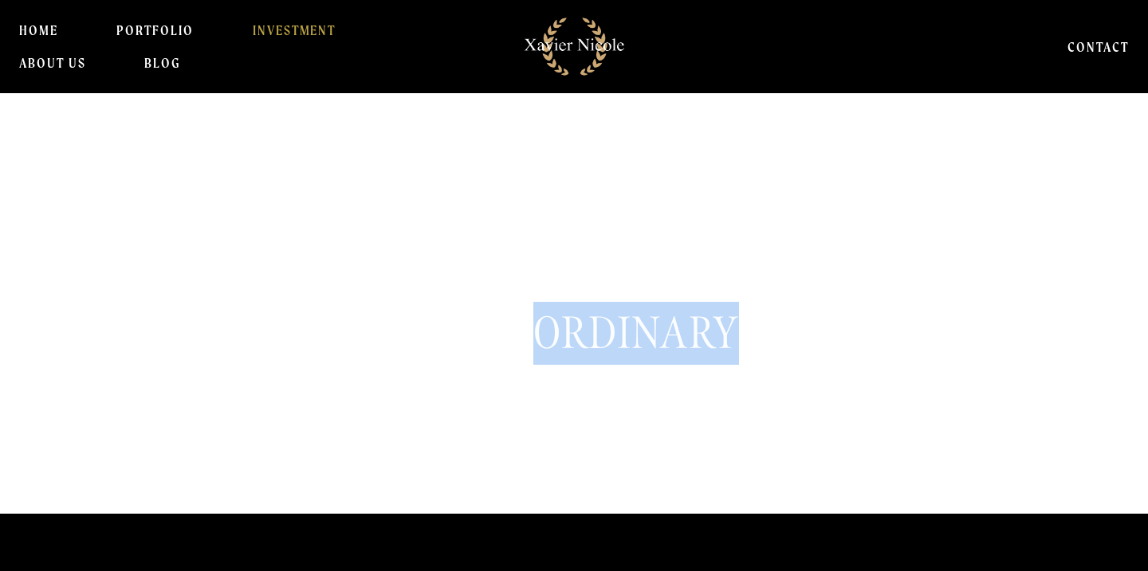
click at [673, 329] on h1 "Why Settle For ORDINARY ?" at bounding box center [526, 333] width 1025 height 63
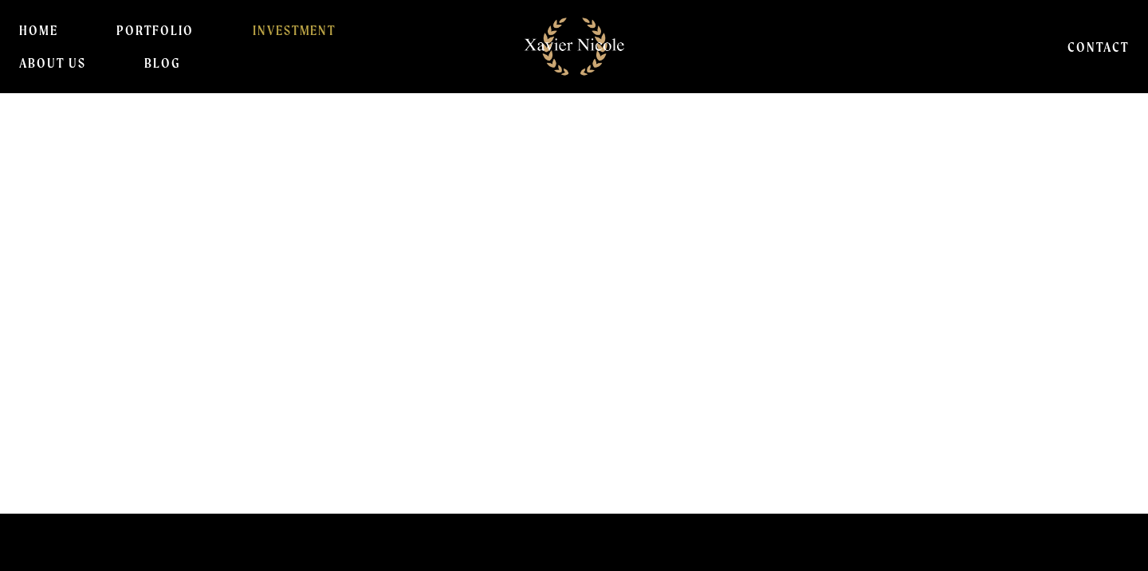
click at [673, 329] on h1 "Why Settle For ORDINARY ?" at bounding box center [526, 333] width 1025 height 63
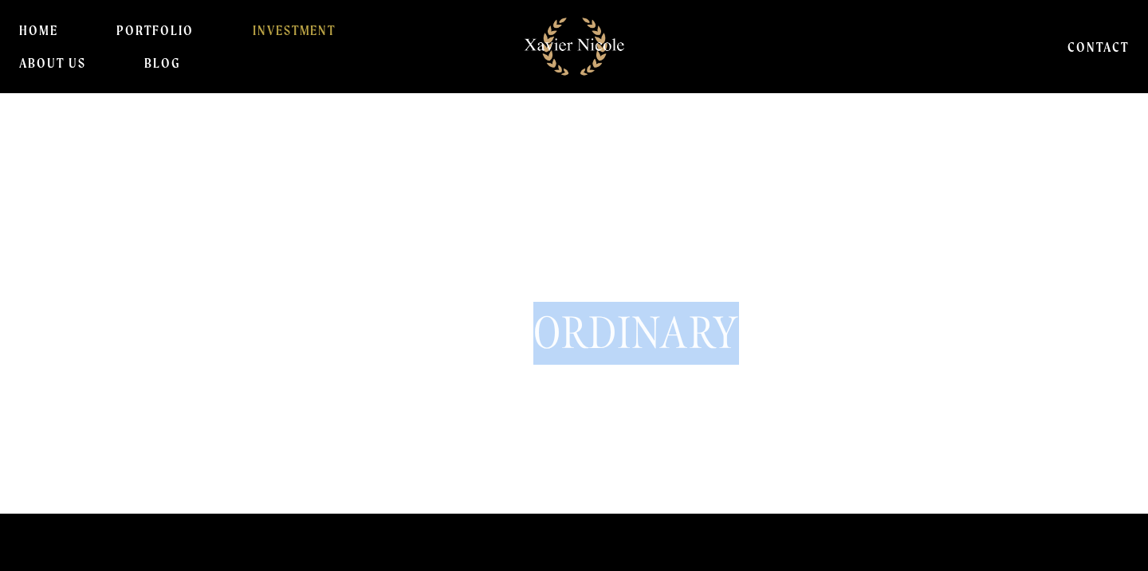
click at [673, 329] on h1 "Why Settle For ORDINARY ?" at bounding box center [526, 333] width 1025 height 63
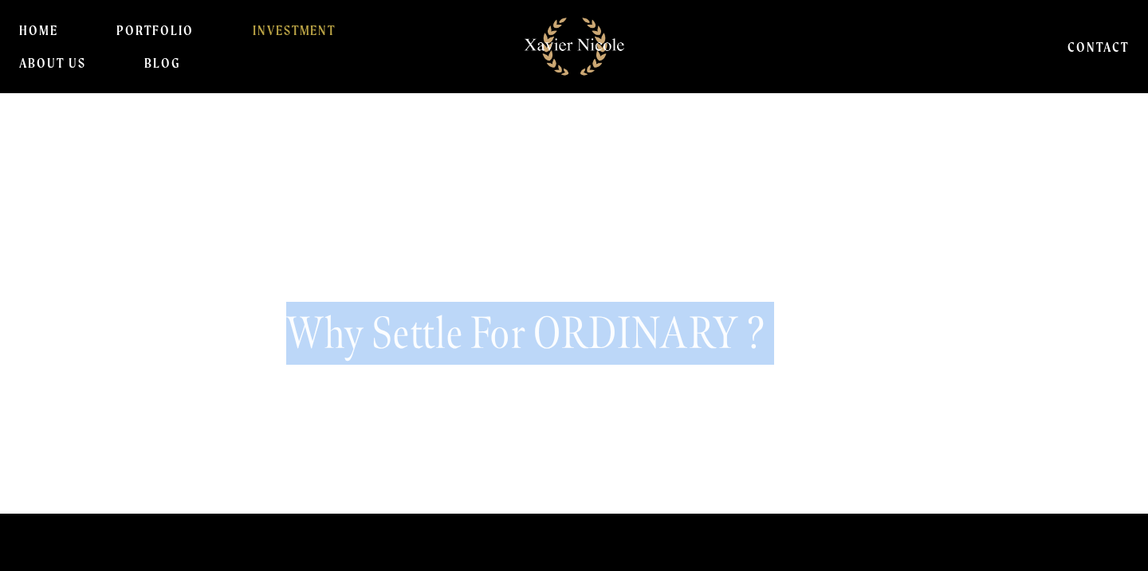
click at [673, 329] on h1 "Why Settle For ORDINARY ?" at bounding box center [526, 333] width 1025 height 63
click at [640, 338] on h1 "Why Settle For ORDINARY ?" at bounding box center [526, 333] width 1025 height 63
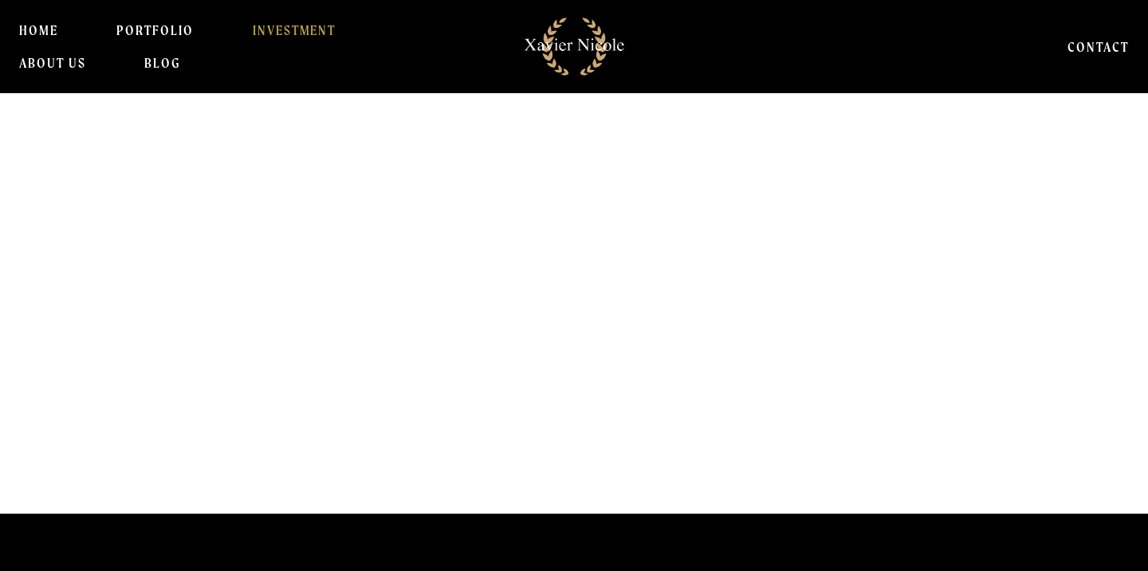
click at [640, 338] on h1 "Why Settle For ORDINARY ?" at bounding box center [526, 333] width 1025 height 63
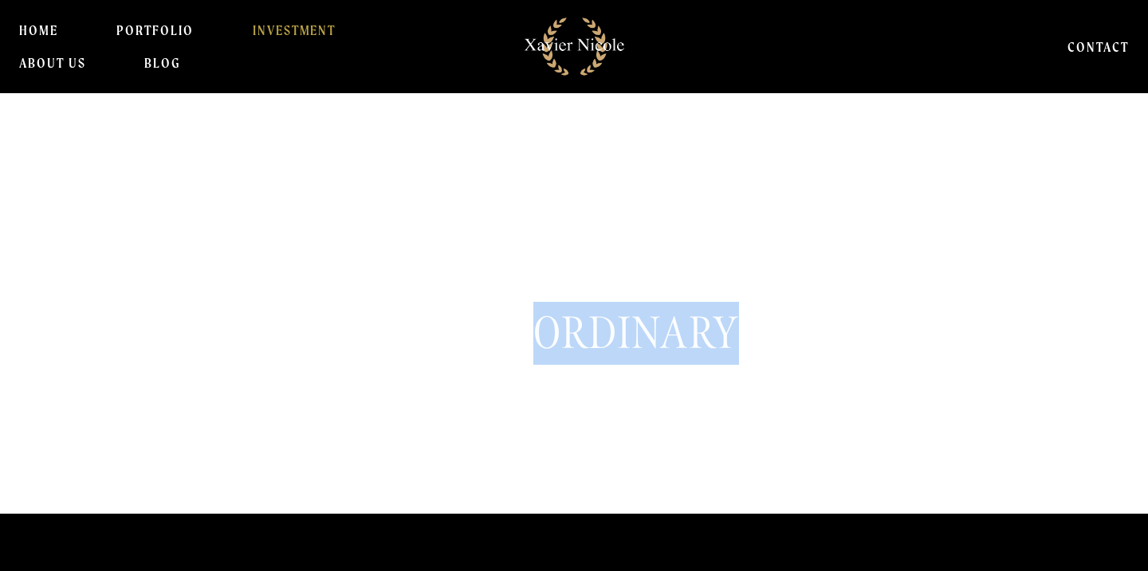
click at [640, 338] on h1 "Why Settle For ORDINARY ?" at bounding box center [526, 333] width 1025 height 63
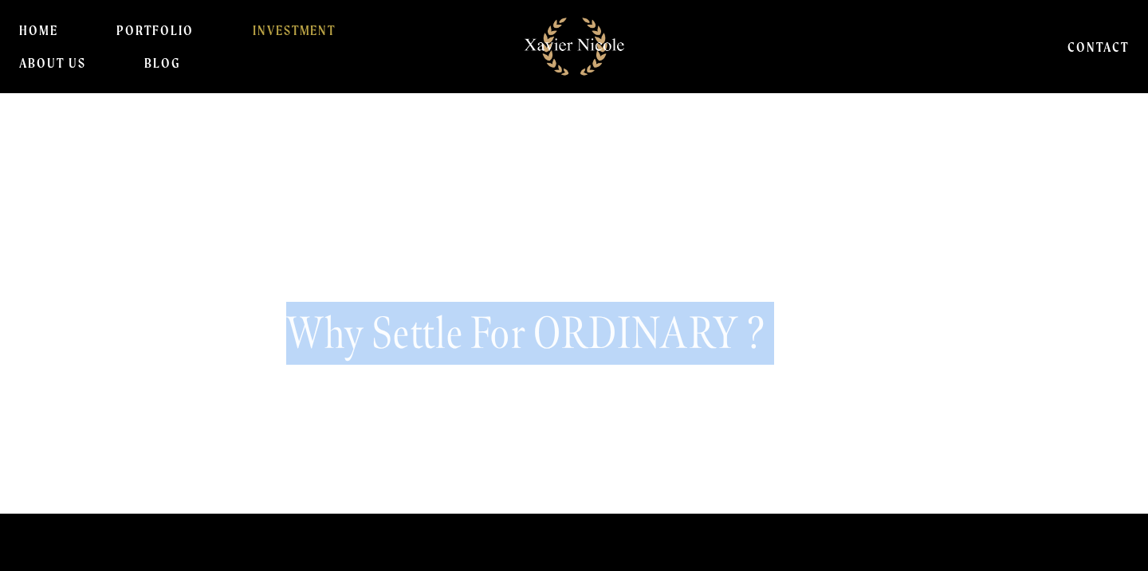
click at [640, 338] on h1 "Why Settle For ORDINARY ?" at bounding box center [526, 333] width 1025 height 63
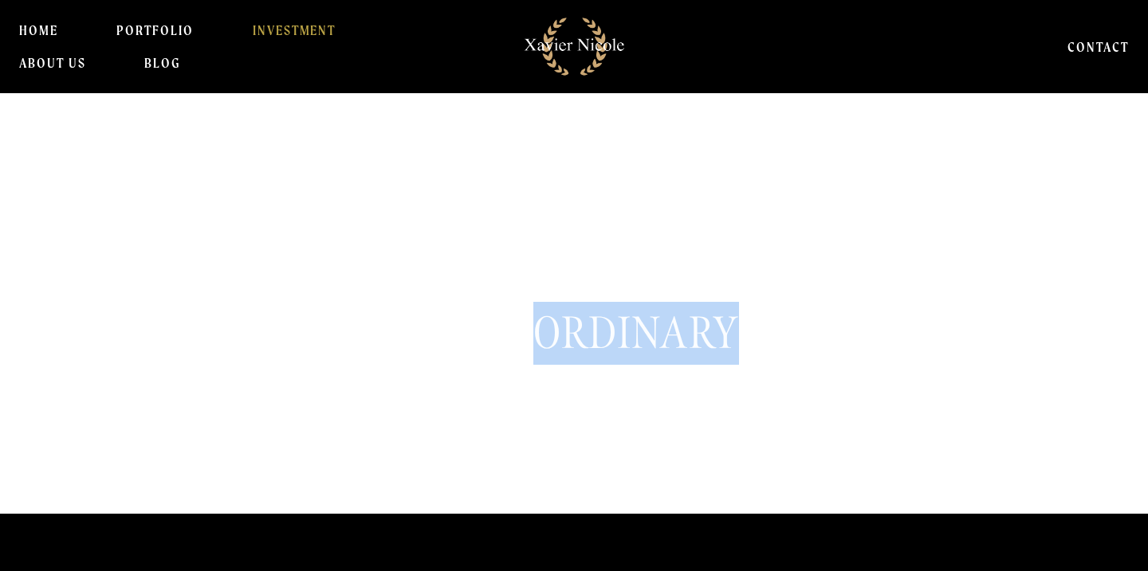
click at [640, 338] on h1 "Why Settle For ORDINARY ?" at bounding box center [526, 333] width 1025 height 63
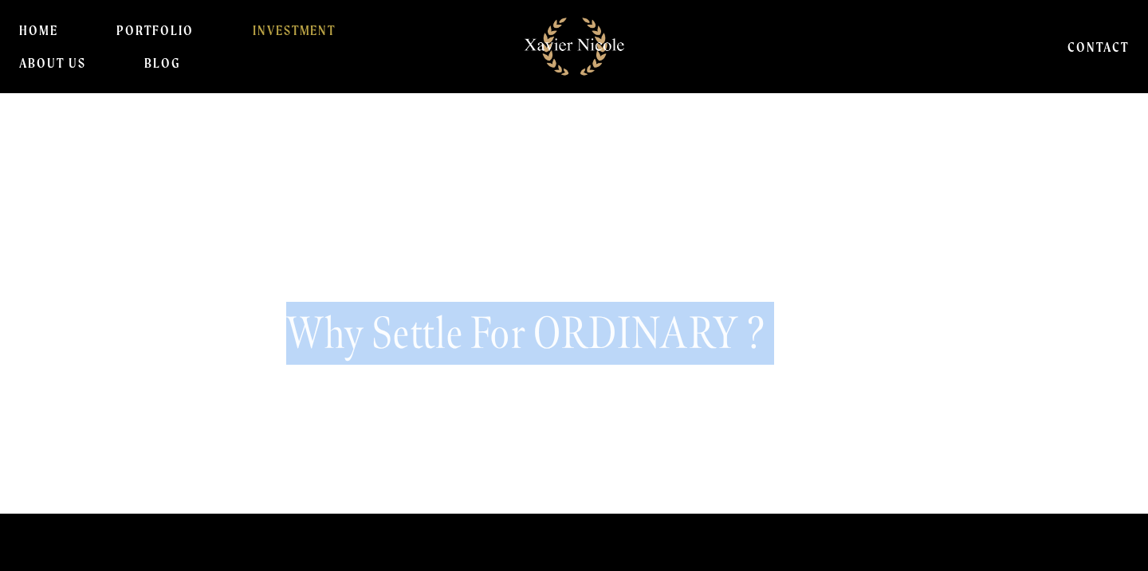
click at [640, 338] on h1 "Why Settle For ORDINARY ?" at bounding box center [526, 333] width 1025 height 63
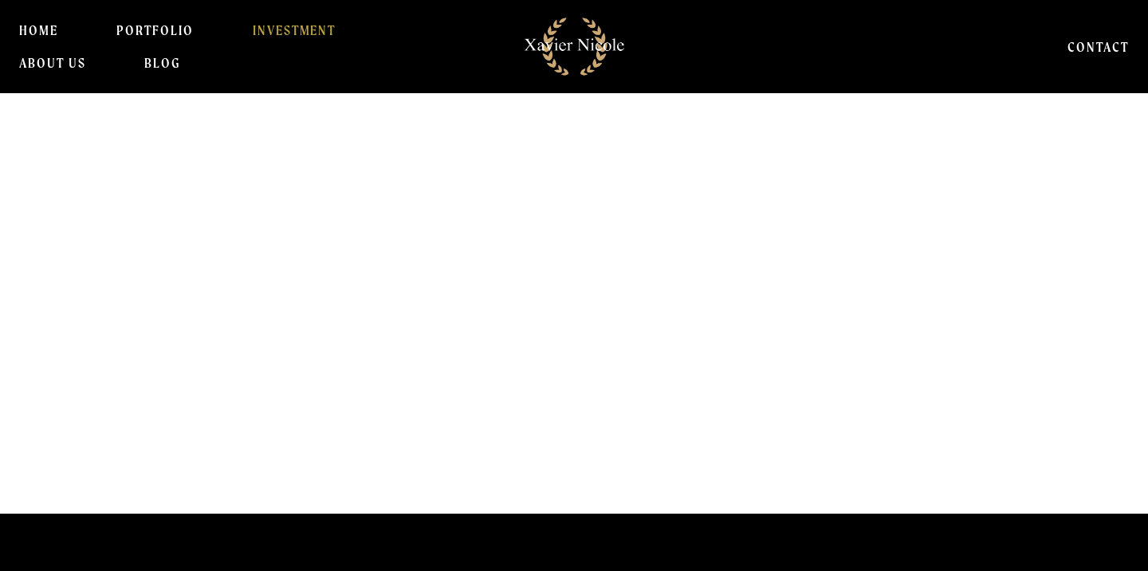
click at [640, 338] on h1 "Why Settle For ORDINARY ?" at bounding box center [526, 333] width 1025 height 63
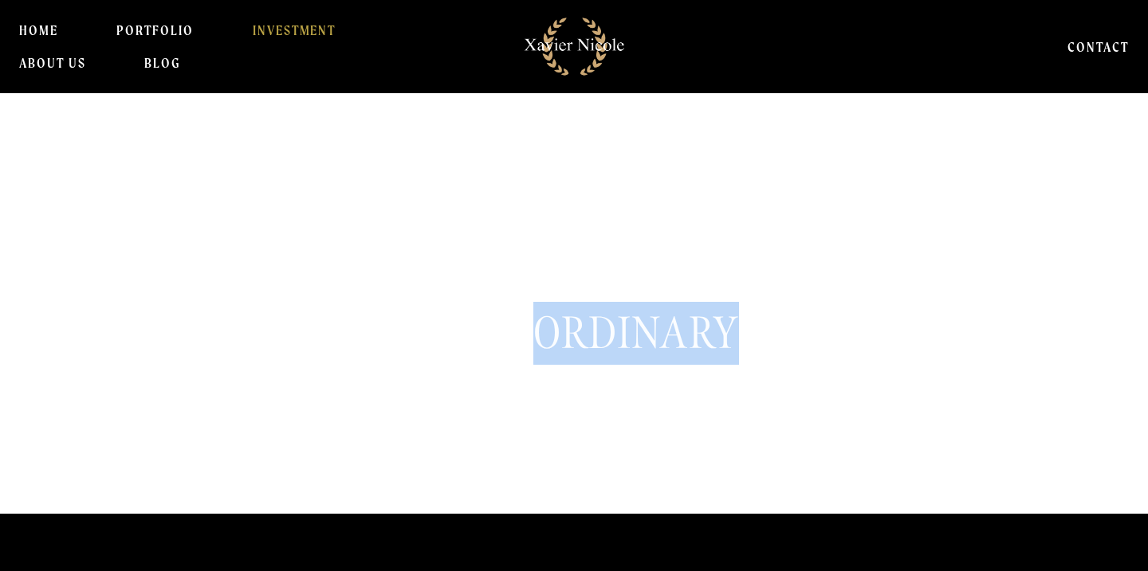
click at [640, 338] on h1 "Why Settle For ORDINARY ?" at bounding box center [526, 333] width 1025 height 63
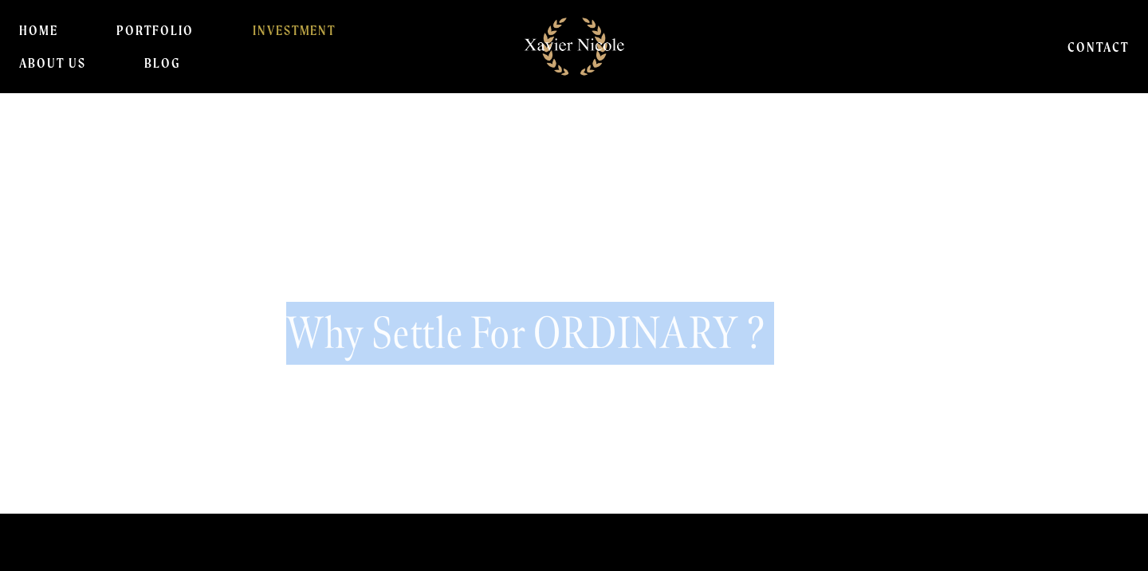
click at [640, 338] on h1 "Why Settle For ORDINARY ?" at bounding box center [526, 333] width 1025 height 63
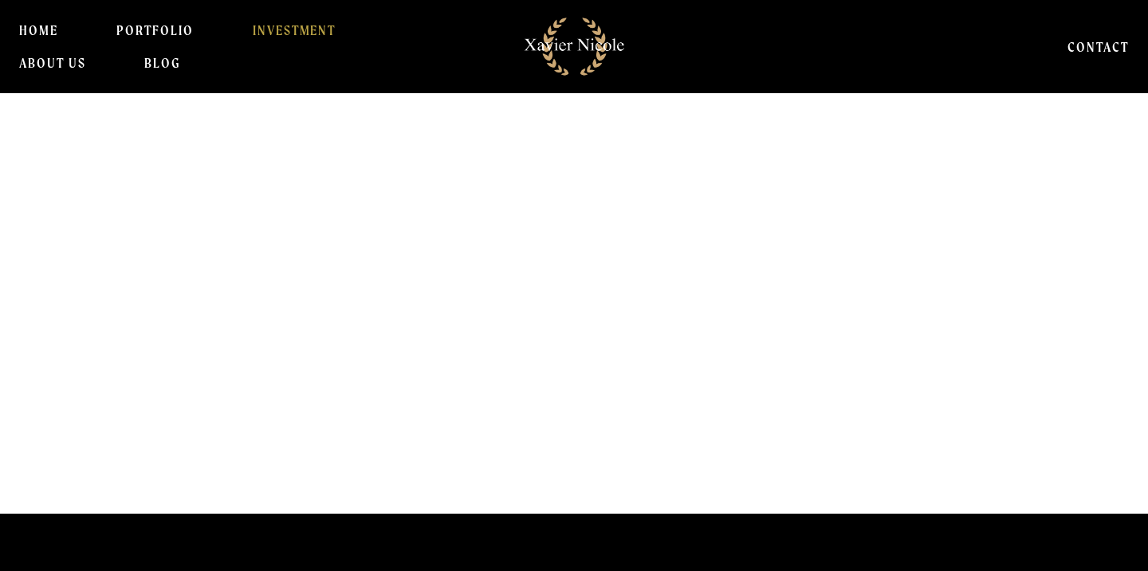
click at [640, 338] on h1 "Why Settle For ORDINARY ?" at bounding box center [526, 333] width 1025 height 63
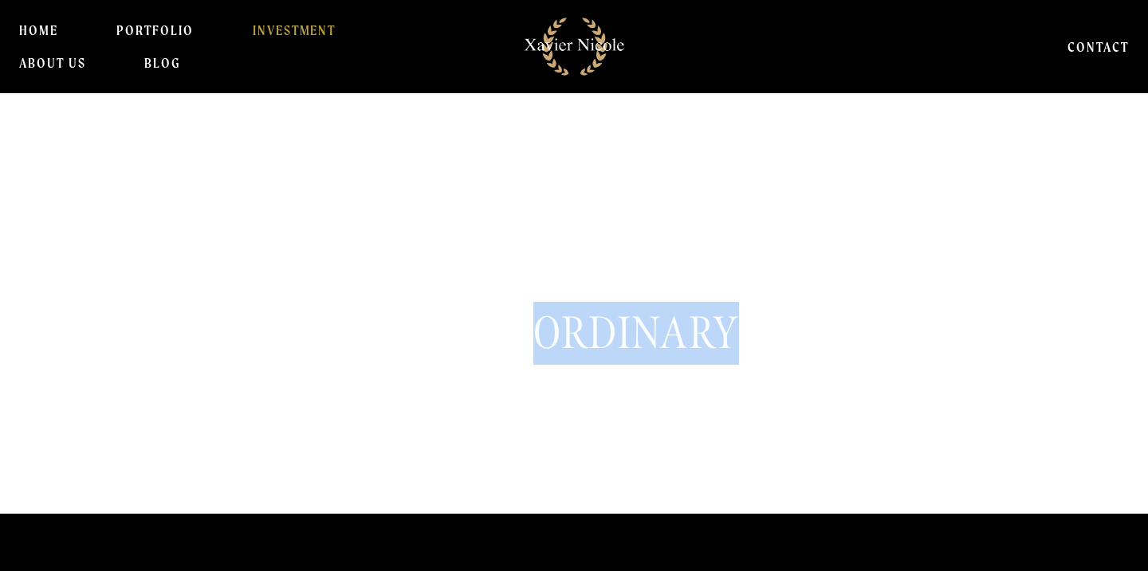
click at [640, 338] on h1 "Why Settle For ORDINARY ?" at bounding box center [526, 333] width 1025 height 63
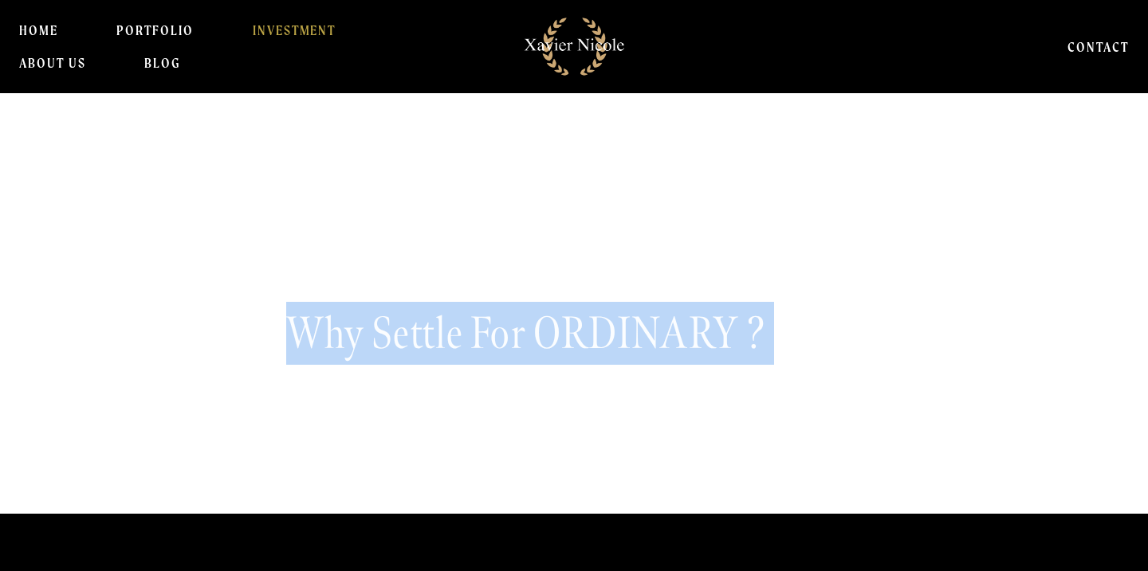
click at [640, 338] on h1 "Why Settle For ORDINARY ?" at bounding box center [526, 333] width 1025 height 63
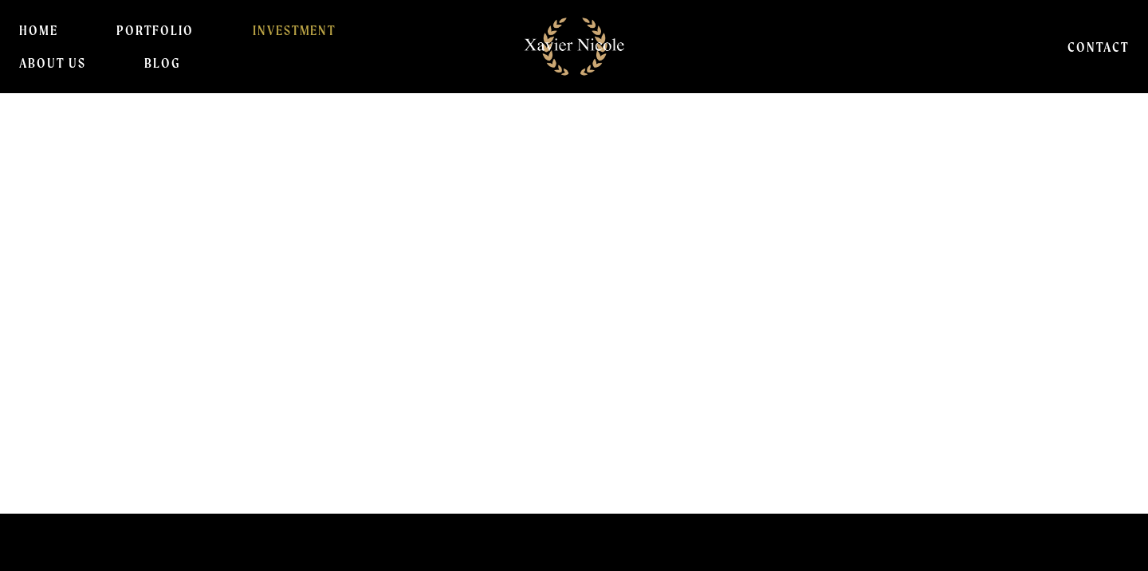
click at [640, 338] on h1 "Why Settle For ORDINARY ?" at bounding box center [526, 333] width 1025 height 63
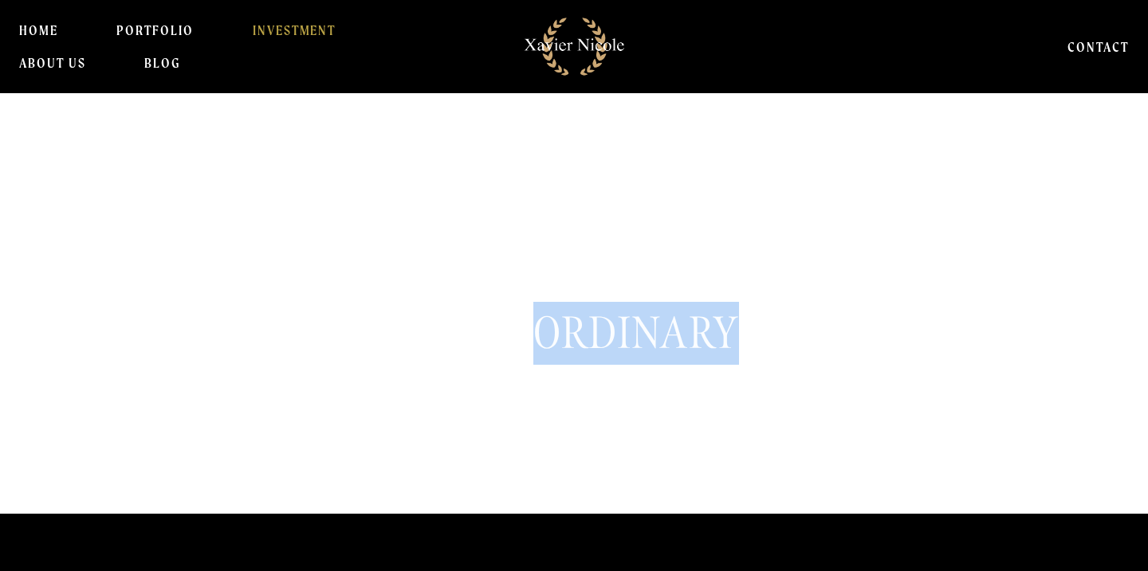
click at [640, 338] on h1 "Why Settle For ORDINARY ?" at bounding box center [526, 333] width 1025 height 63
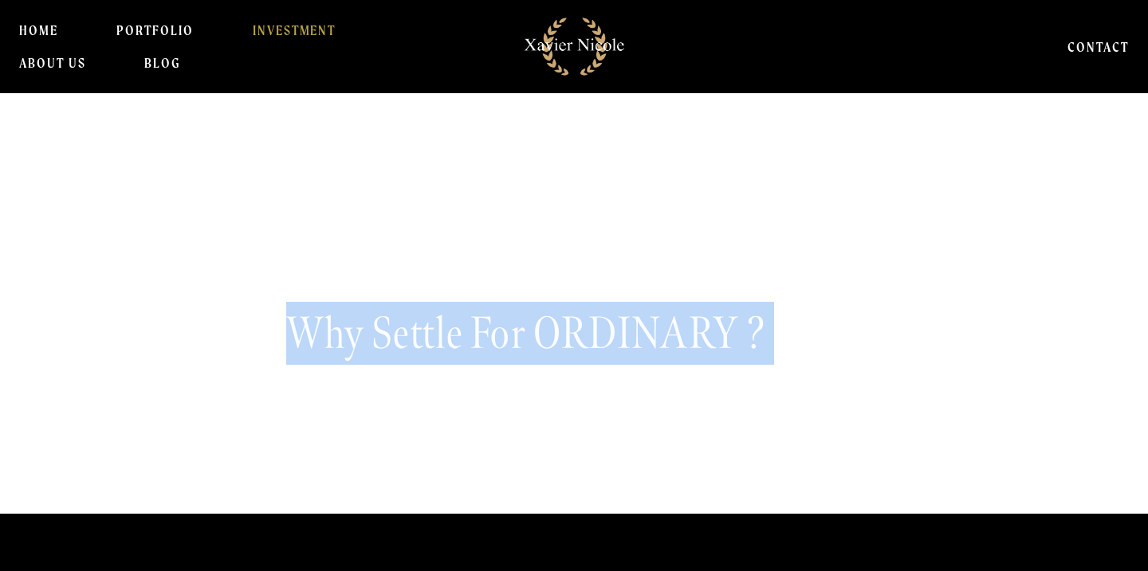
click at [640, 338] on h1 "Why Settle For ORDINARY ?" at bounding box center [526, 333] width 1025 height 63
